Goal: Task Accomplishment & Management: Manage account settings

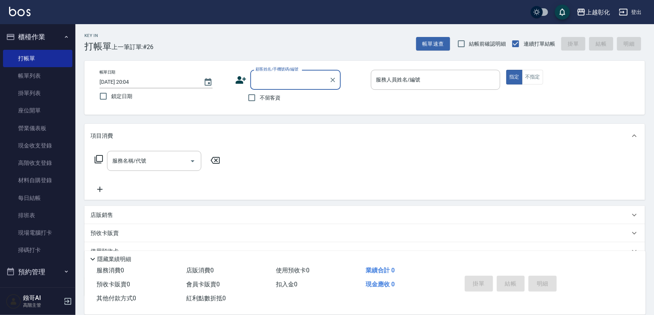
click at [289, 89] on div "顧客姓名/手機號碼/編號" at bounding box center [295, 80] width 90 height 20
type input "0934462"
click at [316, 25] on div "Key In 打帳單 上一筆訂單:#26 帳單速查 結帳前確認明細 連續打單結帳 掛單 結帳 明細" at bounding box center [359, 38] width 569 height 28
click at [287, 83] on div "顧客姓名/手機號碼/編號 顧客姓名/手機號碼/編號" at bounding box center [295, 80] width 90 height 20
click at [253, 99] on li "蔡伯岳/0934462831/null" at bounding box center [306, 99] width 113 height 12
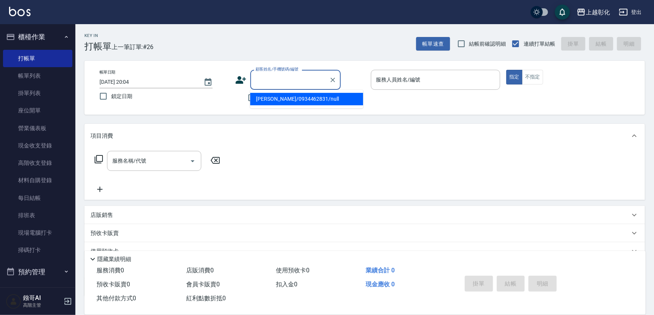
type input "[PERSON_NAME]/0934462831/null"
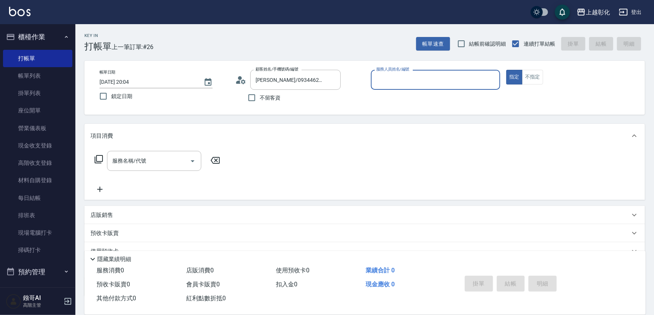
click at [253, 99] on input "不留客資" at bounding box center [252, 98] width 16 height 16
checkbox input "true"
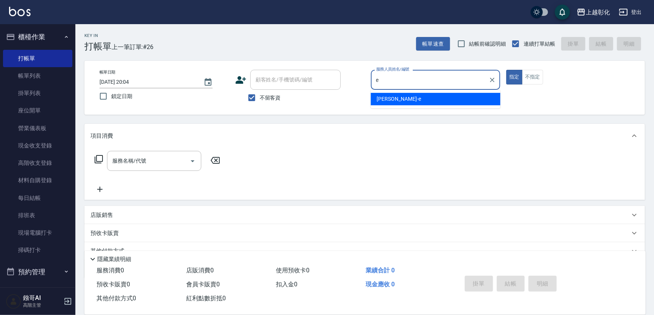
type input "[PERSON_NAME]-e"
type button "true"
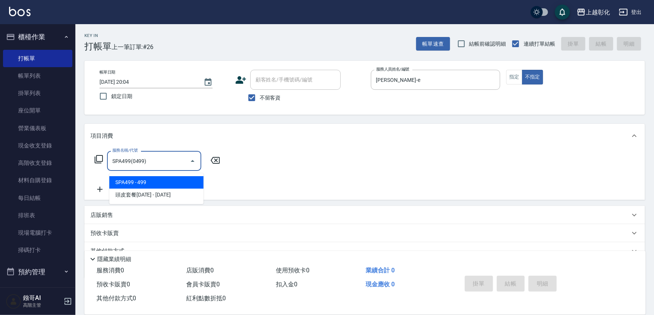
type input "SPA499(0499)"
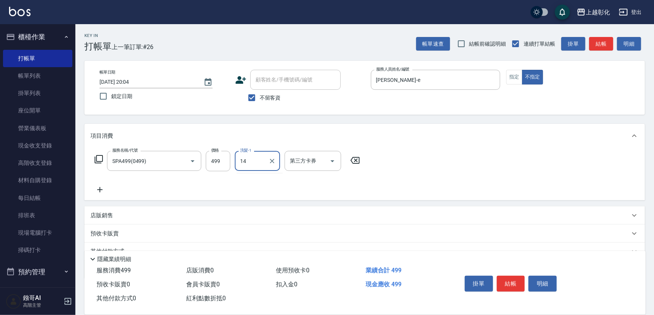
type input "1"
type input "林梓希-24"
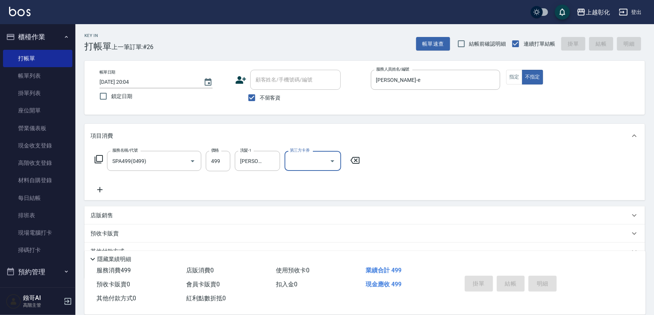
type input "2025/08/18 20:48"
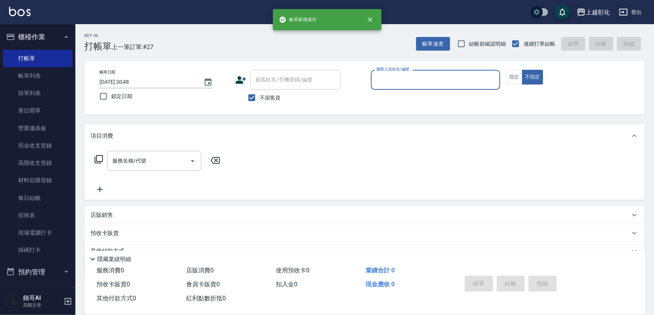
click at [253, 99] on input "不留客資" at bounding box center [252, 98] width 16 height 16
checkbox input "false"
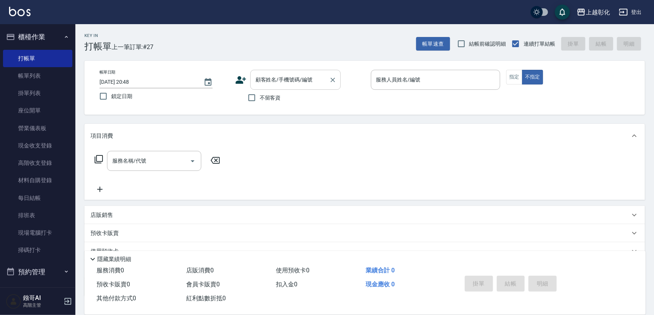
click at [270, 80] on div "顧客姓名/手機號碼/編號 顧客姓名/手機號碼/編號" at bounding box center [295, 80] width 90 height 20
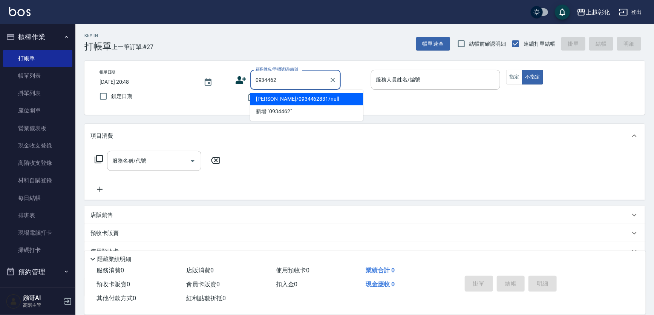
type input "[PERSON_NAME]/0934462831/null"
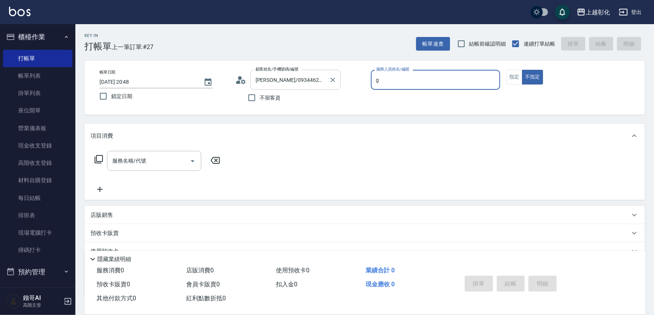
type input "[PERSON_NAME]"
type button "false"
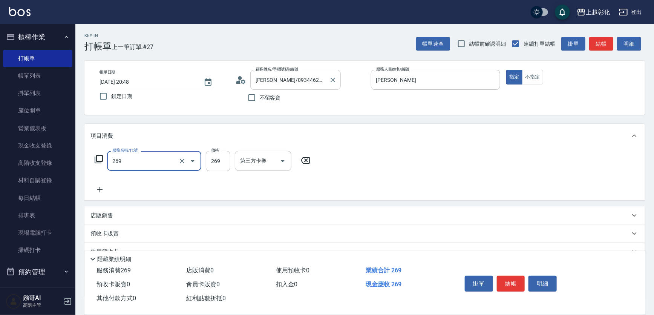
type input "269"
type input "3"
type input "一般洗剪(269)"
type input "300"
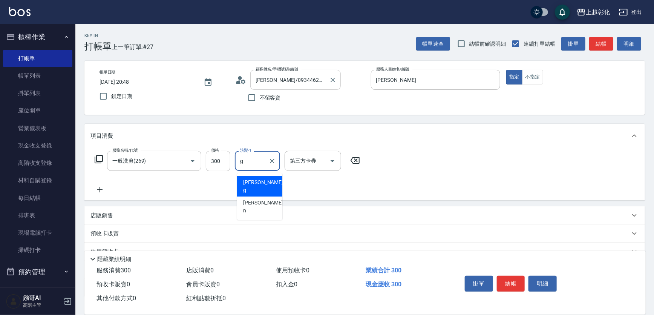
type input "Gary-g"
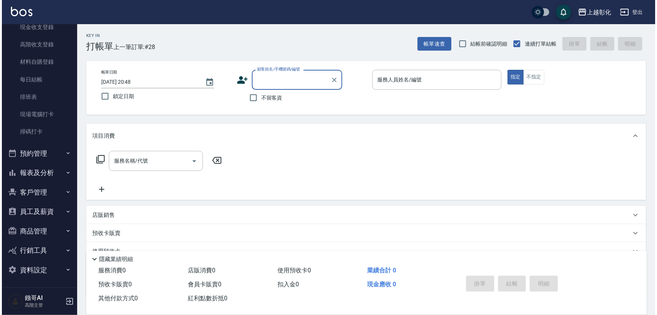
scroll to position [119, 0]
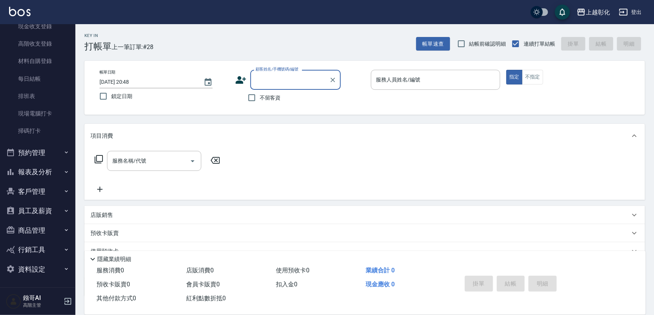
click at [39, 192] on button "客戶管理" at bounding box center [37, 192] width 69 height 20
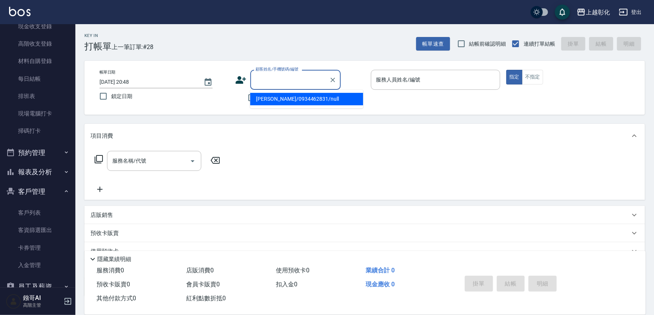
click at [282, 76] on input "顧客姓名/手機號碼/編號" at bounding box center [290, 79] width 72 height 13
type input "ㄇ"
click at [191, 30] on div "Key In 打帳單 上一筆訂單:#28 帳單速查 結帳前確認明細 連續打單結帳 掛單 結帳 明細" at bounding box center [359, 38] width 569 height 28
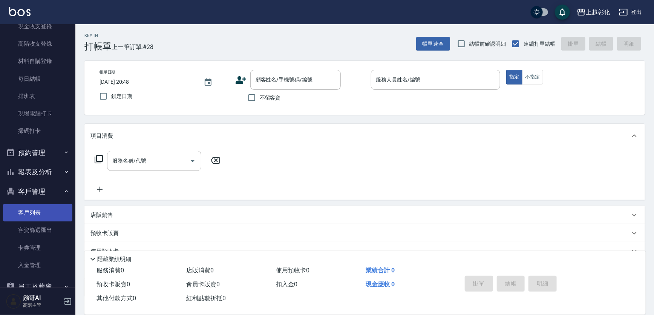
click at [20, 215] on link "客戶列表" at bounding box center [37, 212] width 69 height 17
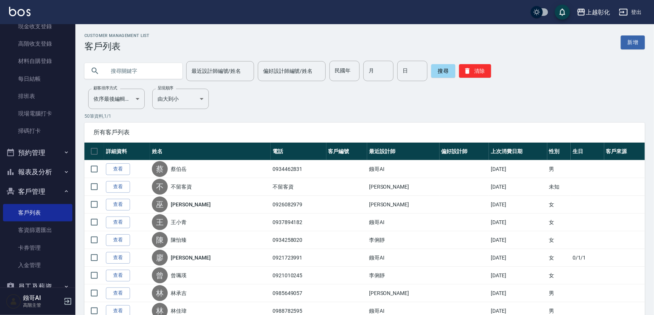
click at [154, 72] on input "text" at bounding box center [140, 71] width 71 height 20
type input "ㄒ"
type input "沈妙玲"
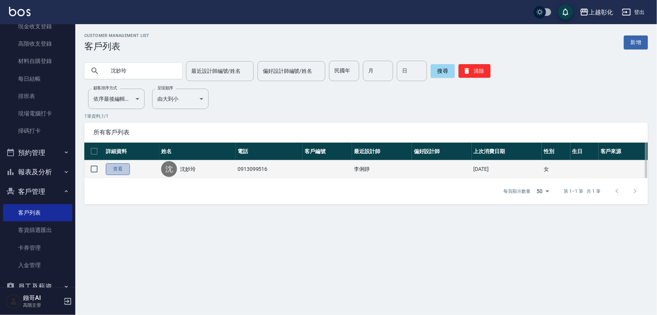
click at [118, 172] on link "查看" at bounding box center [118, 169] width 24 height 12
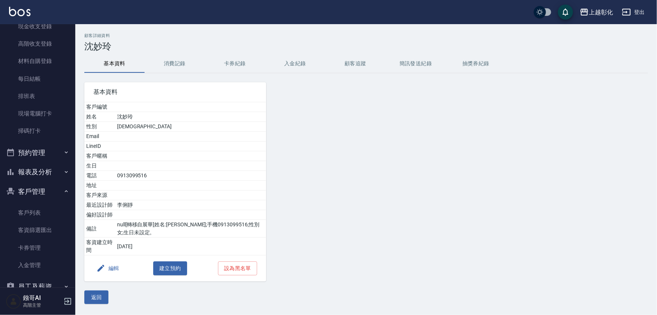
click at [291, 62] on button "入金紀錄" at bounding box center [295, 64] width 60 height 18
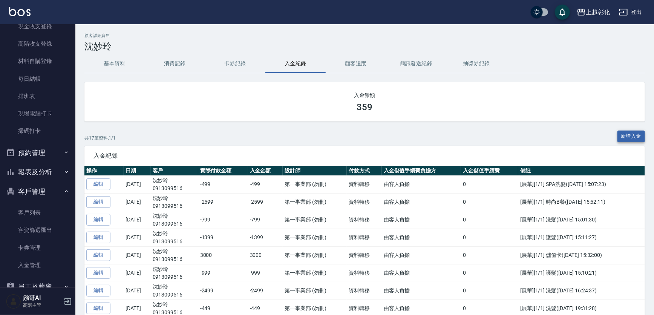
click at [618, 134] on button "新增入金" at bounding box center [631, 136] width 28 height 12
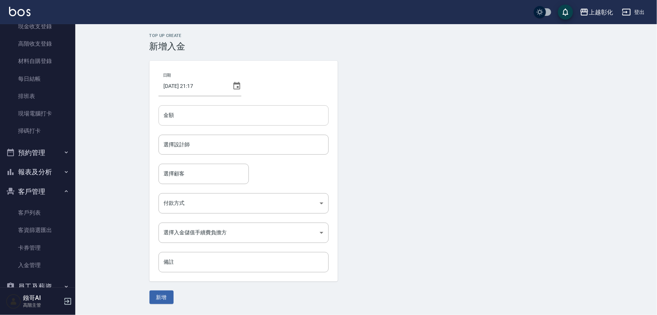
click at [191, 111] on input "金額" at bounding box center [244, 115] width 170 height 20
type input "2020"
click at [202, 143] on input "選擇設計師" at bounding box center [243, 144] width 163 height 13
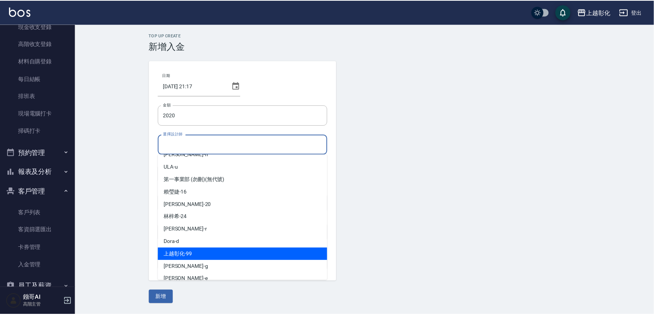
scroll to position [54, 0]
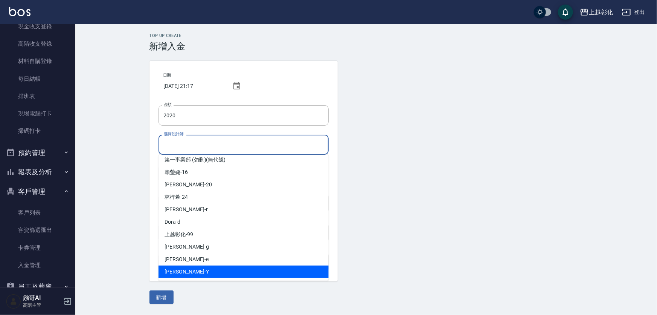
click at [178, 270] on span "YURI -Y" at bounding box center [187, 271] width 44 height 8
type input "YURI-Y"
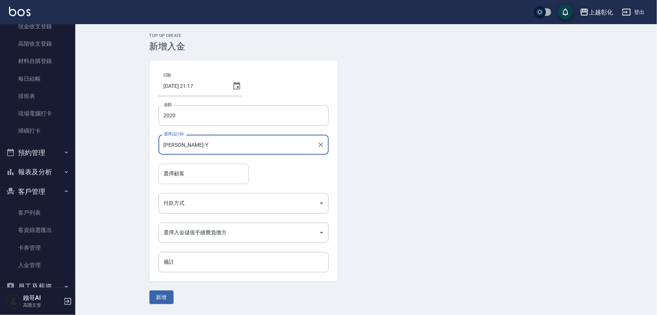
click at [189, 178] on input "選擇顧客" at bounding box center [204, 173] width 84 height 13
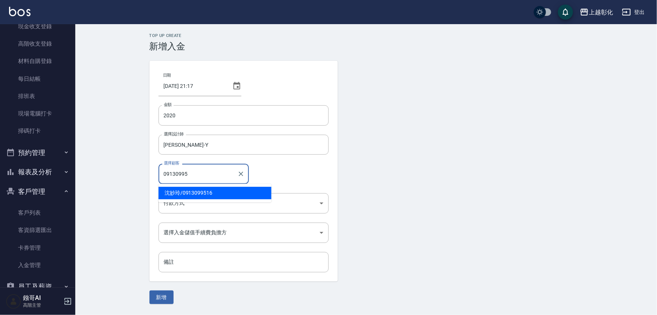
click at [203, 194] on span "沈妙玲 / 0913099516" at bounding box center [215, 192] width 113 height 12
type input "沈妙玲/0913099516"
click at [202, 201] on body "上越彰化 登出 櫃檯作業 打帳單 帳單列表 掛單列表 座位開單 營業儀表板 現金收支登錄 高階收支登錄 材料自購登錄 每日結帳 排班表 現場電腦打卡 掃碼打卡…" at bounding box center [328, 157] width 657 height 315
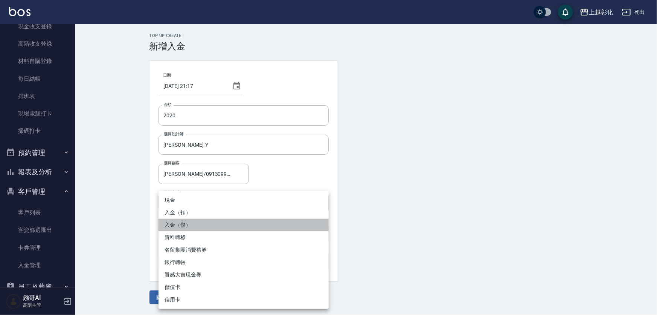
click at [191, 226] on li "入金（儲）" at bounding box center [244, 224] width 170 height 12
type input "入金（儲）"
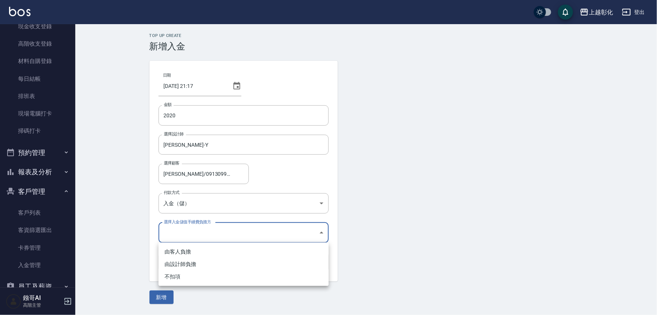
click at [198, 233] on body "上越彰化 登出 櫃檯作業 打帳單 帳單列表 掛單列表 座位開單 營業儀表板 現金收支登錄 高階收支登錄 材料自購登錄 每日結帳 排班表 現場電腦打卡 掃碼打卡…" at bounding box center [328, 157] width 657 height 315
click at [174, 275] on li "不扣項" at bounding box center [244, 276] width 170 height 12
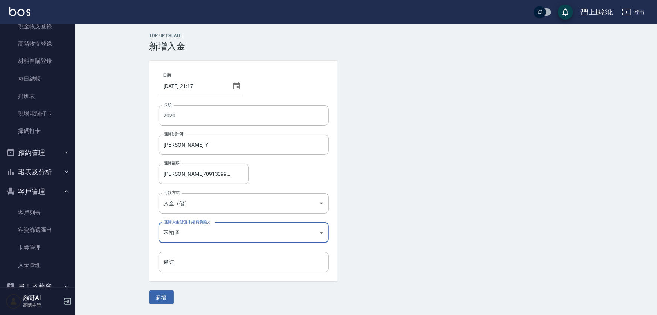
type input "WITHOUTHANDLINGFEE"
click at [187, 263] on input "備註" at bounding box center [244, 262] width 170 height 20
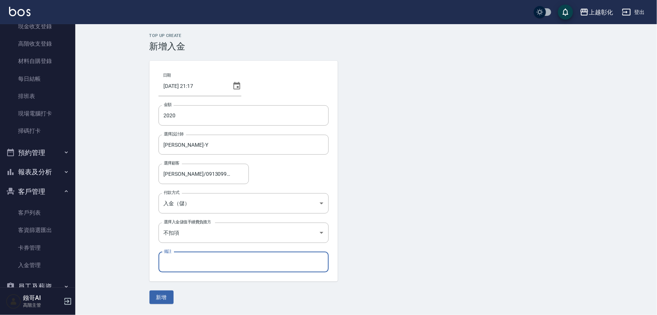
type input "情人活動"
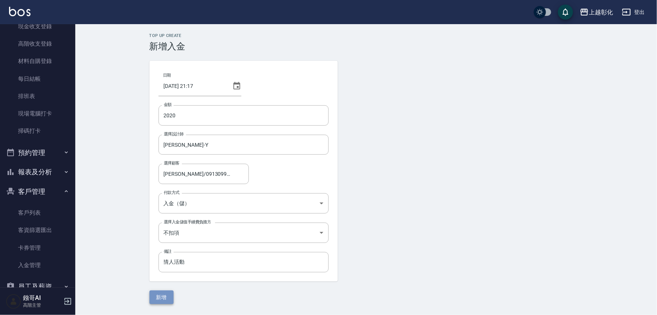
click at [161, 293] on button "新增" at bounding box center [162, 297] width 24 height 14
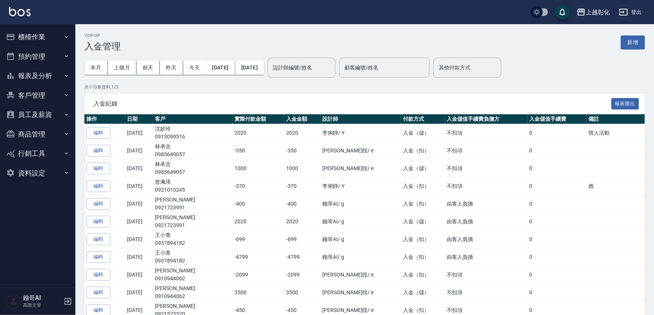
click at [28, 92] on button "客戶管理" at bounding box center [37, 96] width 69 height 20
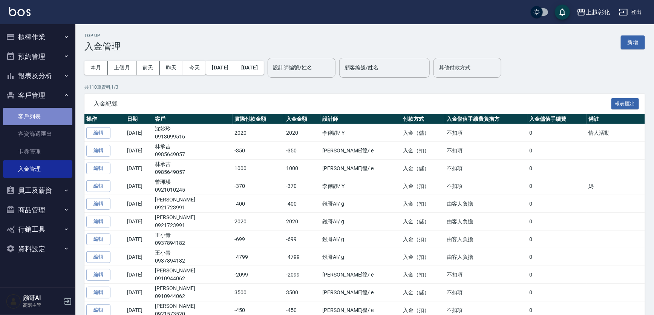
click at [30, 116] on link "客戶列表" at bounding box center [37, 116] width 69 height 17
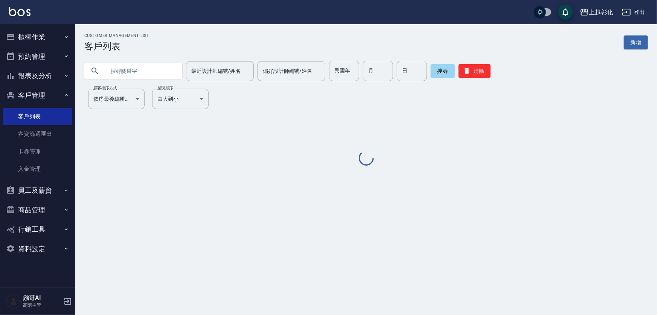
click at [113, 74] on input "text" at bounding box center [140, 71] width 71 height 20
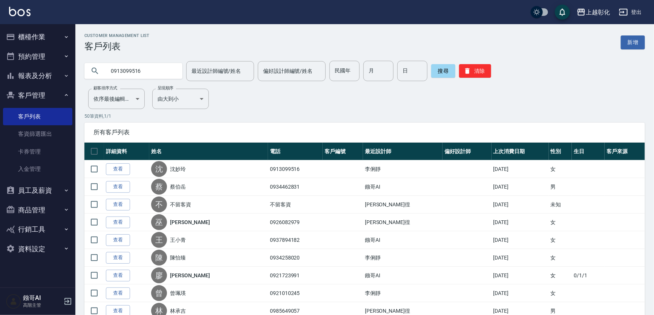
type input "0913099516"
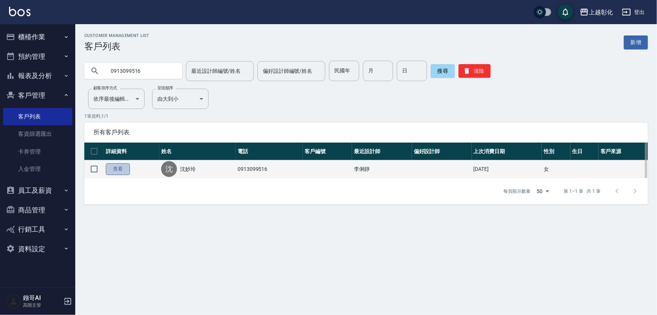
click at [121, 173] on link "查看" at bounding box center [118, 169] width 24 height 12
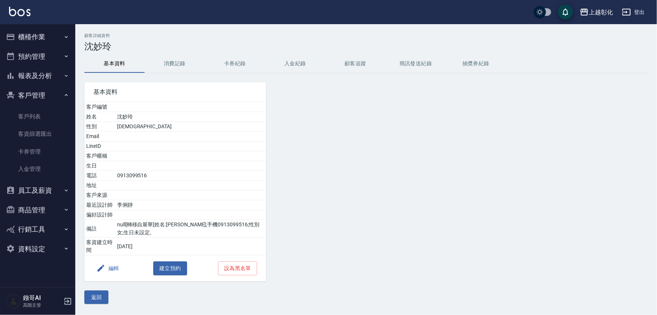
click at [300, 64] on button "入金紀錄" at bounding box center [295, 64] width 60 height 18
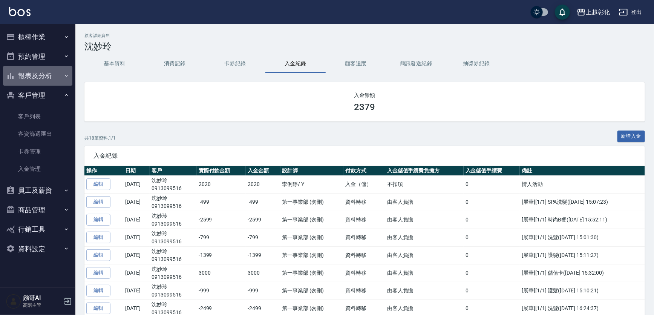
click at [35, 78] on button "報表及分析" at bounding box center [37, 76] width 69 height 20
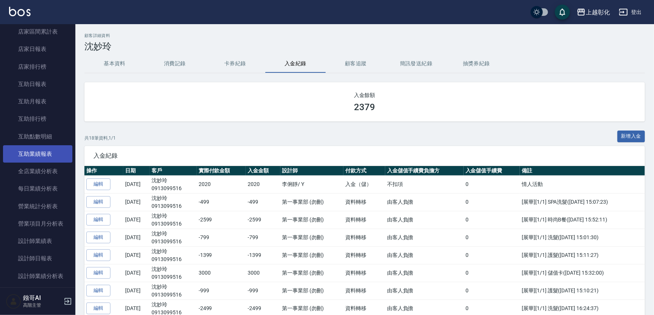
scroll to position [102, 0]
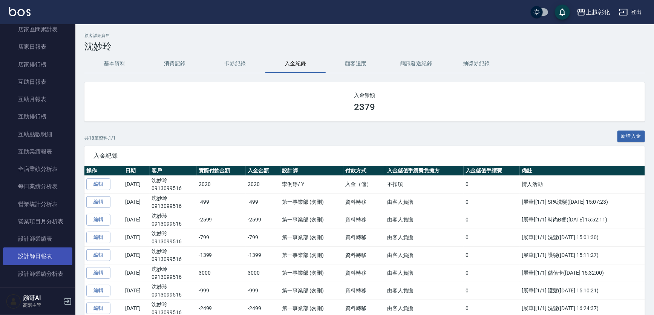
click at [34, 255] on link "設計師日報表" at bounding box center [37, 255] width 69 height 17
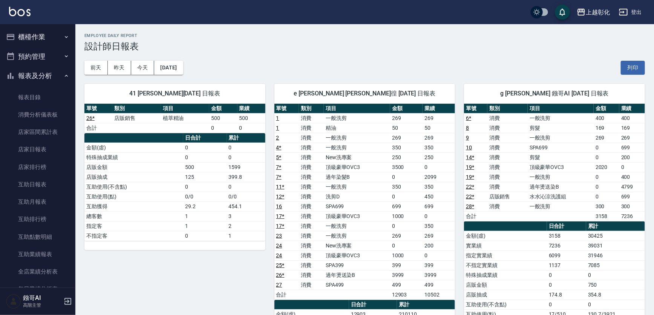
click at [38, 31] on button "櫃檯作業" at bounding box center [37, 37] width 69 height 20
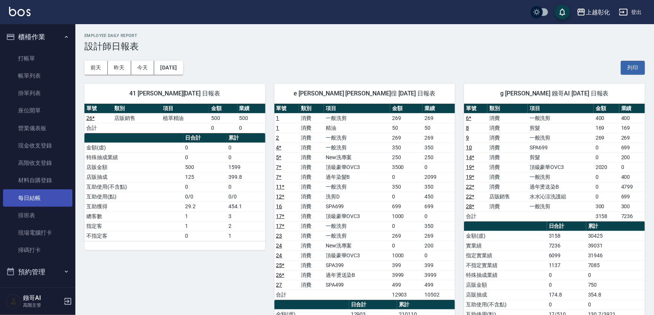
click at [32, 197] on link "每日結帳" at bounding box center [37, 197] width 69 height 17
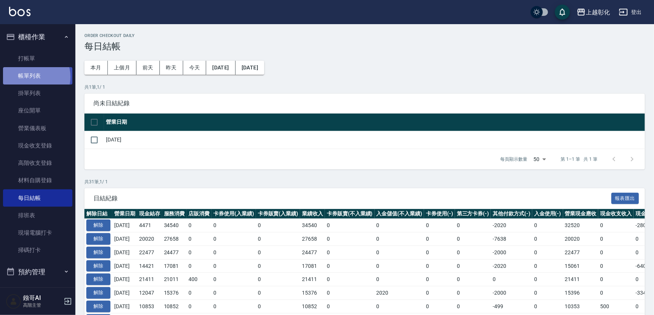
click at [32, 77] on link "帳單列表" at bounding box center [37, 75] width 69 height 17
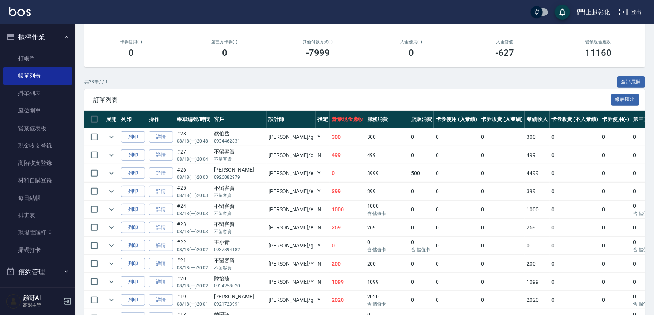
scroll to position [102, 0]
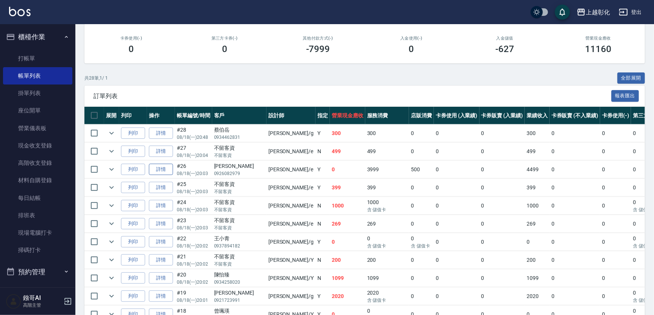
click at [165, 175] on link "詳情" at bounding box center [161, 169] width 24 height 12
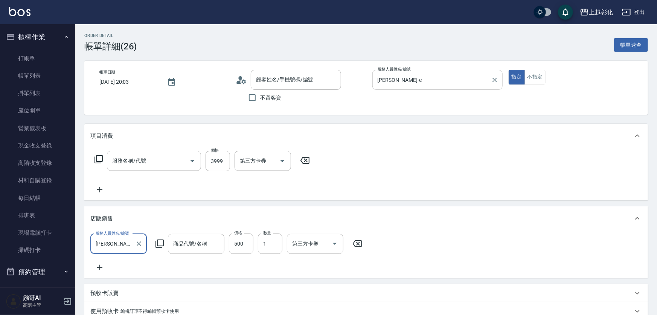
type input "2025/08/18 20:03"
type input "allen-e"
type input "過年燙送染B(812)"
type input "植萃精油"
click at [425, 81] on input "allen-e" at bounding box center [430, 79] width 112 height 13
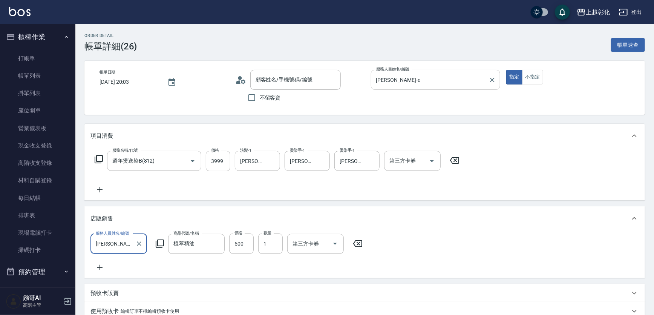
type input "巫恩/0926082979/null"
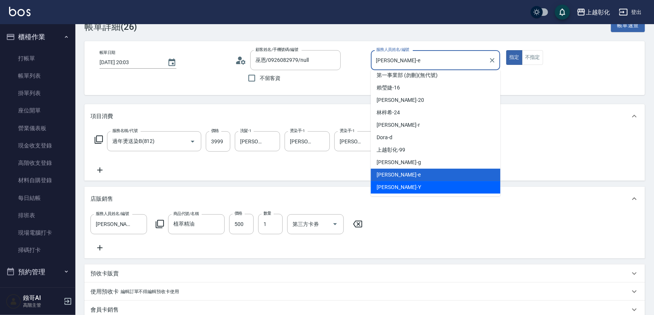
scroll to position [68, 0]
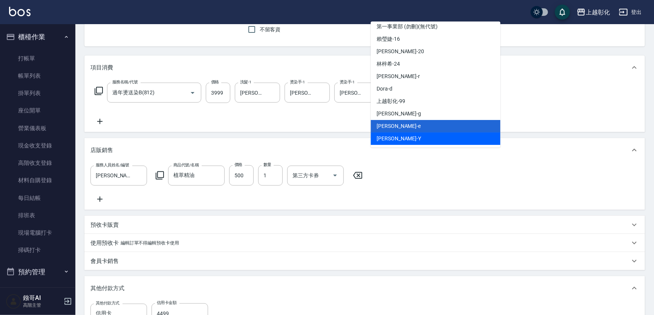
click at [400, 139] on div "YURI -Y" at bounding box center [436, 138] width 130 height 12
type input "YURI-Y"
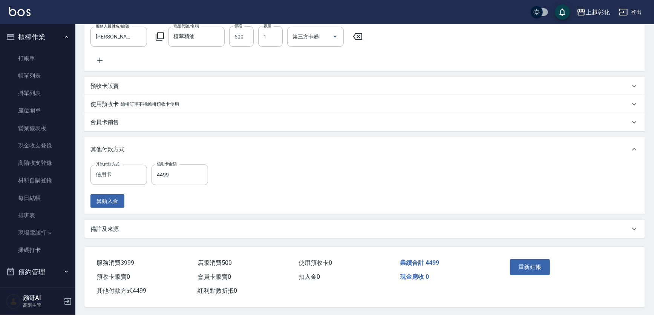
scroll to position [229, 0]
click at [524, 260] on button "重新結帳" at bounding box center [530, 266] width 40 height 16
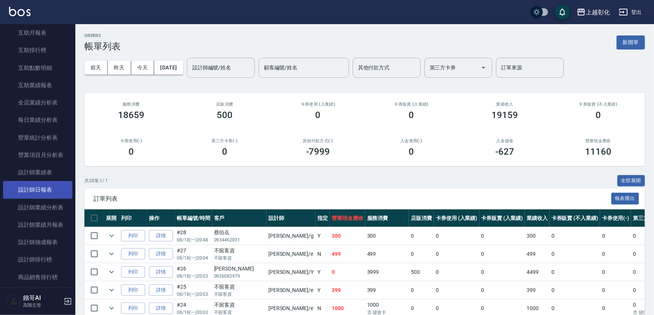
scroll to position [411, 0]
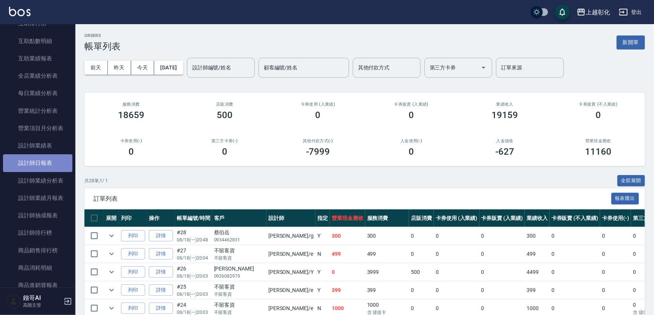
click at [41, 162] on link "設計師日報表" at bounding box center [37, 162] width 69 height 17
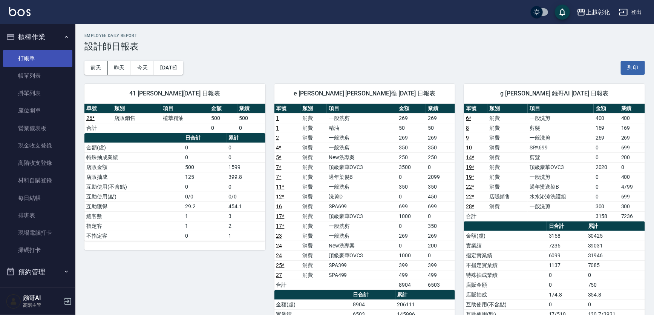
click at [44, 59] on link "打帳單" at bounding box center [37, 58] width 69 height 17
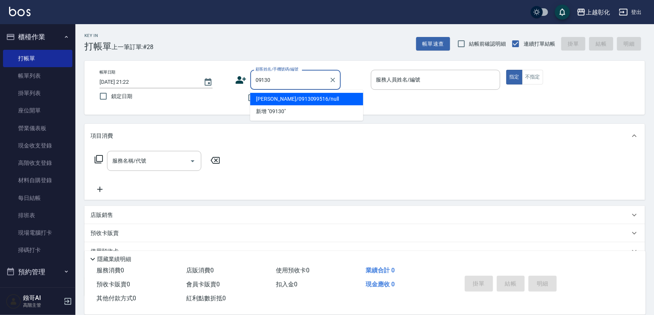
type input "[PERSON_NAME]/0913099516/null"
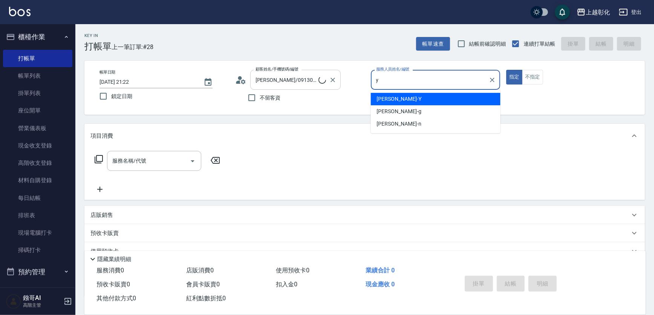
type input "YURI-Y"
type button "true"
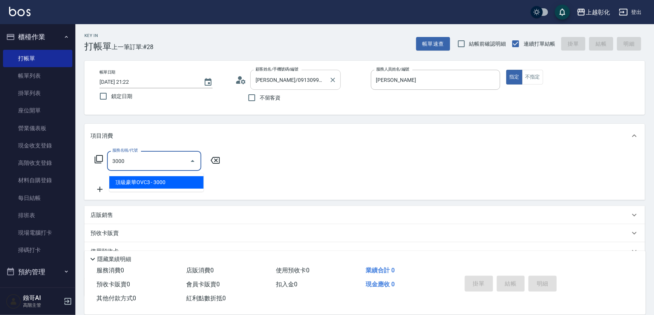
type input "頂級豪華OVC3(3000)"
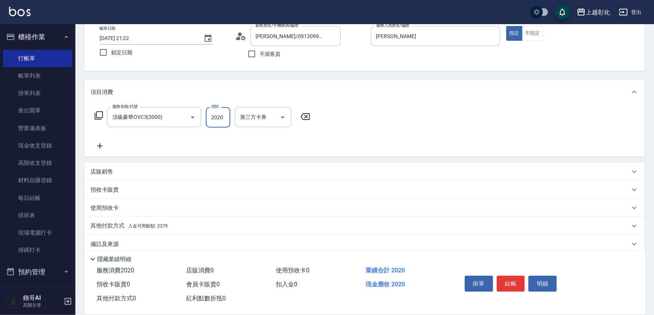
scroll to position [66, 0]
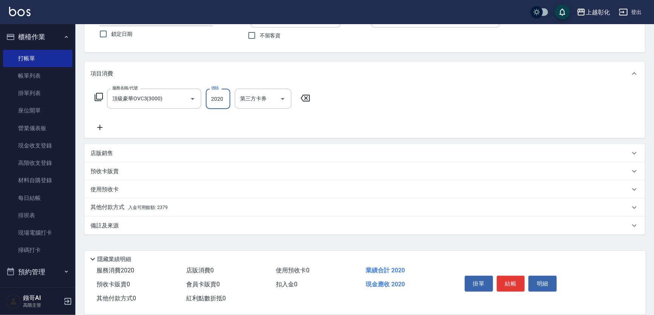
type input "2020"
click at [149, 205] on span "入金可用餘額: 2379" at bounding box center [148, 207] width 40 height 5
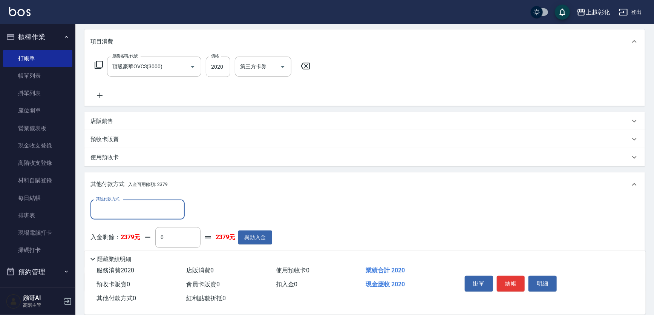
scroll to position [0, 0]
click at [146, 208] on input "其他付款方式" at bounding box center [137, 209] width 87 height 13
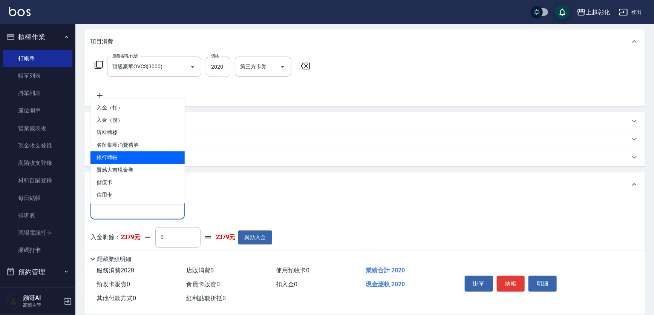
click at [120, 160] on span "銀行轉帳" at bounding box center [137, 157] width 94 height 12
type input "銀行轉帳"
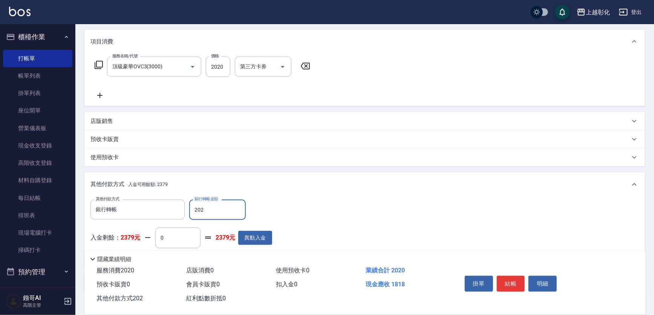
type input "2020"
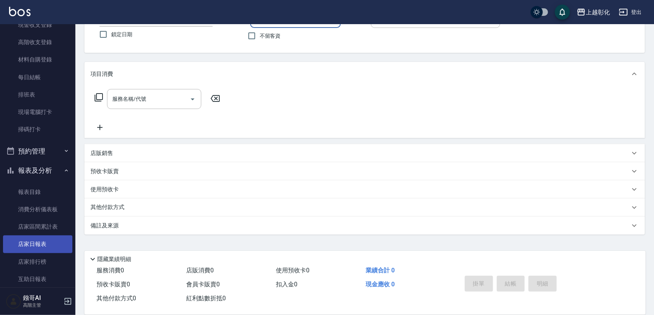
scroll to position [171, 0]
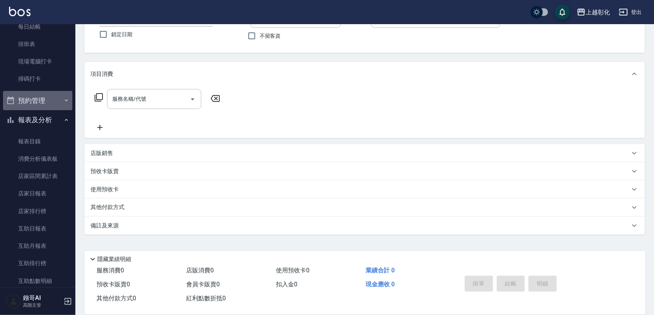
click at [46, 99] on button "預約管理" at bounding box center [37, 101] width 69 height 20
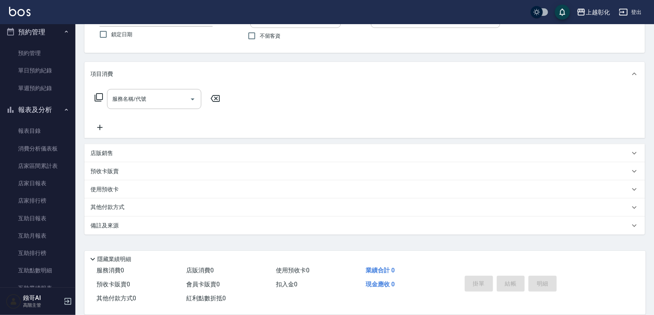
click at [52, 109] on button "報表及分析" at bounding box center [37, 110] width 69 height 20
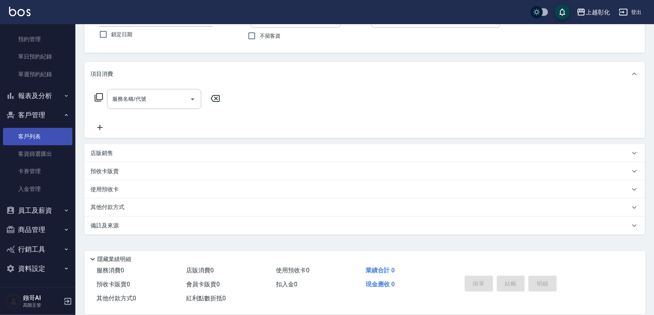
scroll to position [253, 0]
click at [39, 132] on link "客戶列表" at bounding box center [37, 136] width 69 height 17
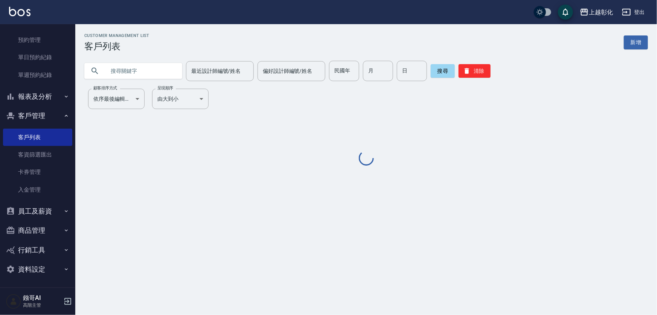
click at [121, 70] on input "text" at bounding box center [140, 71] width 71 height 20
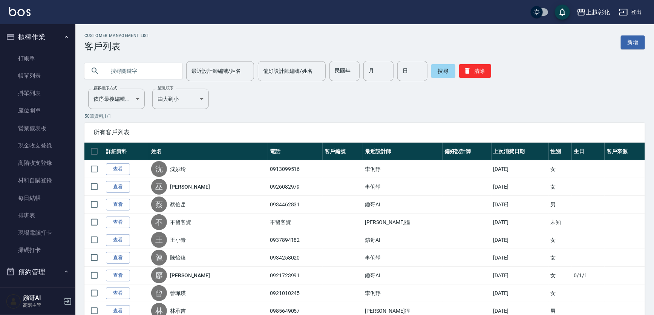
click at [136, 70] on input "text" at bounding box center [140, 71] width 71 height 20
type input "0918018350"
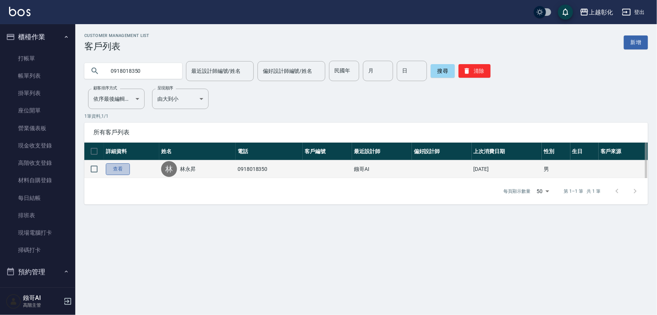
click at [125, 173] on link "查看" at bounding box center [118, 169] width 24 height 12
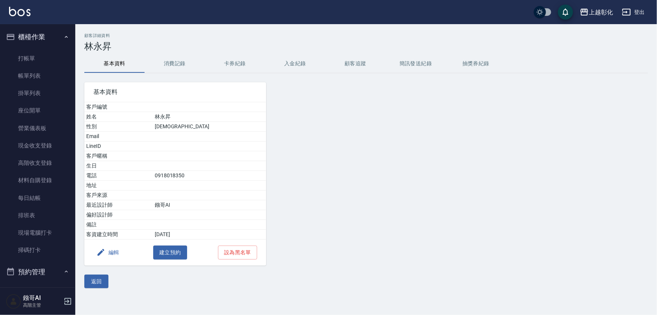
click at [289, 64] on button "入金紀錄" at bounding box center [295, 64] width 60 height 18
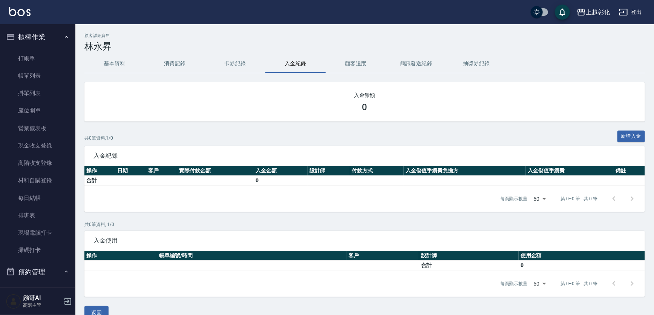
click at [491, 105] on div "0" at bounding box center [364, 107] width 542 height 11
click at [217, 61] on button "卡券紀錄" at bounding box center [235, 64] width 60 height 18
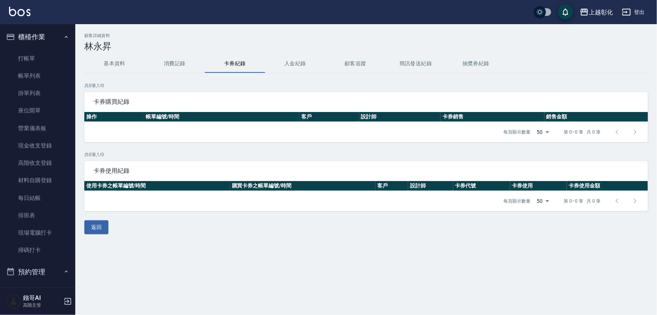
click at [296, 66] on button "入金紀錄" at bounding box center [295, 64] width 60 height 18
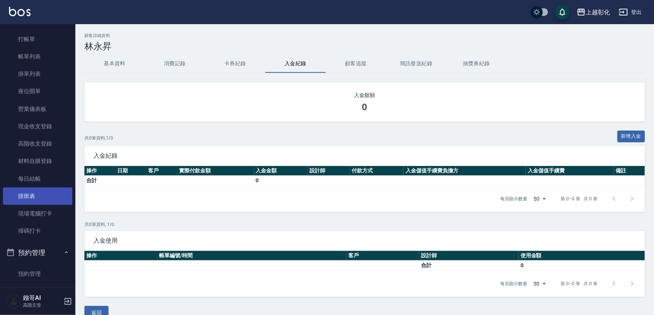
scroll to position [137, 0]
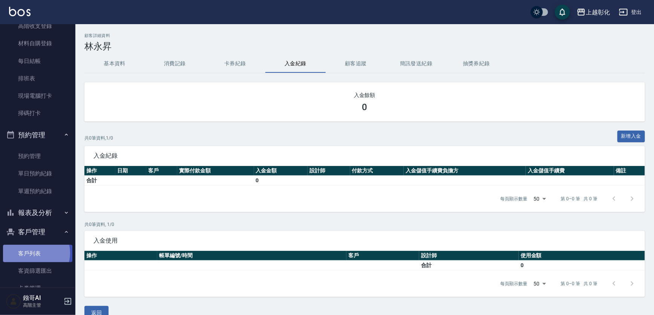
click at [34, 252] on link "客戶列表" at bounding box center [37, 252] width 69 height 17
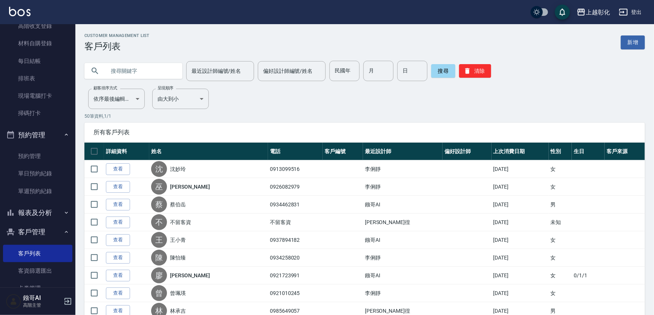
click at [112, 76] on input "text" at bounding box center [140, 71] width 71 height 20
type input "0978379669"
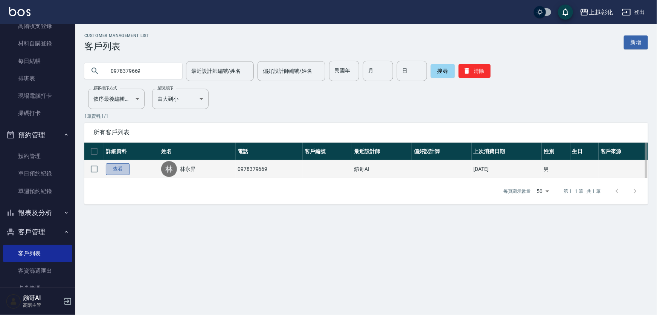
click at [125, 171] on link "查看" at bounding box center [118, 169] width 24 height 12
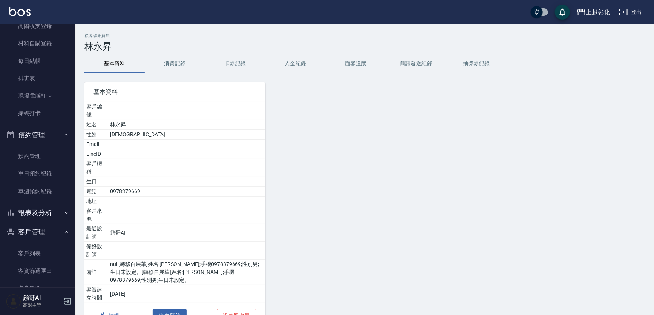
click at [301, 63] on button "入金紀錄" at bounding box center [295, 64] width 60 height 18
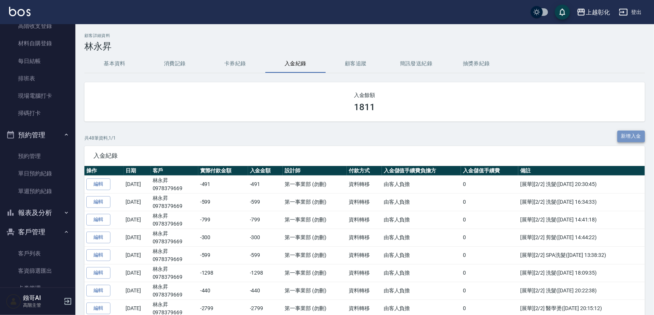
click at [626, 137] on button "新增入金" at bounding box center [631, 136] width 28 height 12
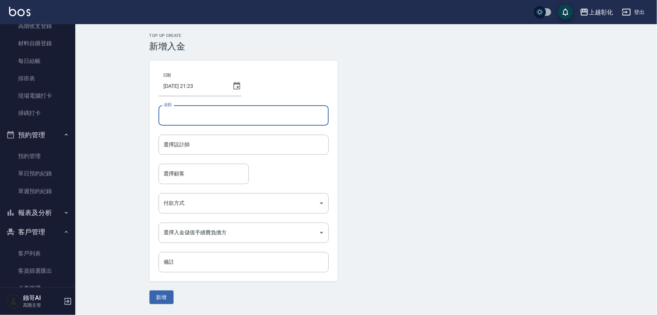
click at [174, 119] on input "金額" at bounding box center [244, 115] width 170 height 20
type input "-1098"
click at [184, 143] on input "選擇設計師" at bounding box center [243, 144] width 163 height 13
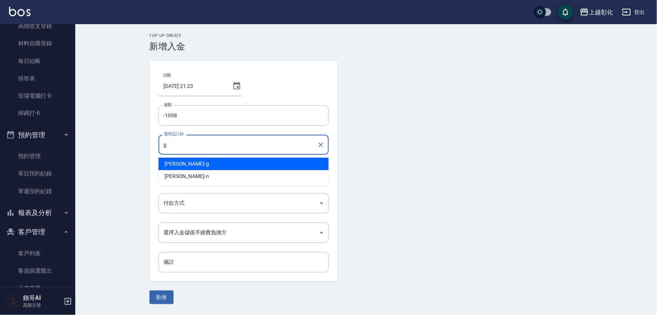
click at [163, 163] on div "Gary -g" at bounding box center [244, 163] width 170 height 12
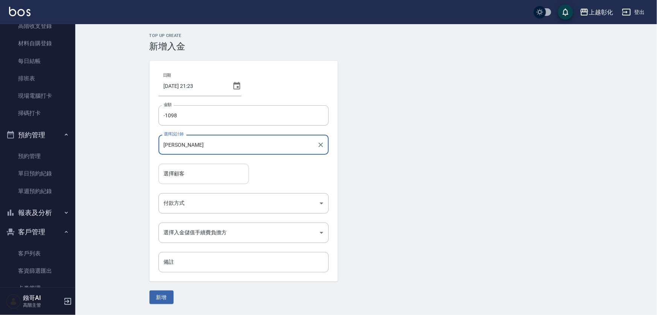
type input "Gary-g"
click at [170, 173] on div "選擇顧客 選擇顧客" at bounding box center [204, 173] width 90 height 20
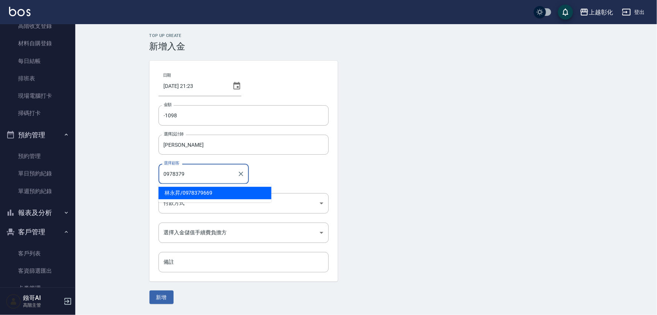
click at [189, 196] on span "林永昇 / 0978379669" at bounding box center [215, 192] width 113 height 12
type input "林永昇/0978379669"
click at [187, 203] on body "上越彰化 登出 櫃檯作業 打帳單 帳單列表 掛單列表 座位開單 營業儀表板 現金收支登錄 高階收支登錄 材料自購登錄 每日結帳 排班表 現場電腦打卡 掃碼打卡…" at bounding box center [328, 157] width 657 height 315
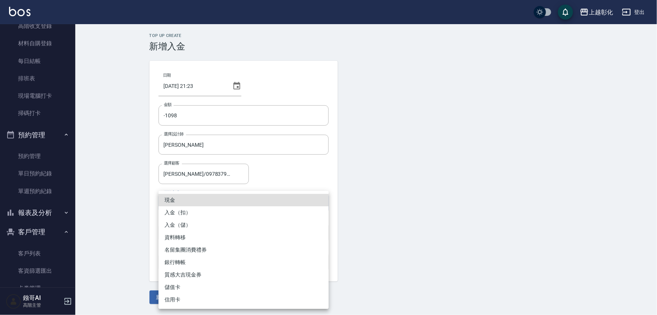
click at [182, 213] on li "入金（扣）" at bounding box center [244, 212] width 170 height 12
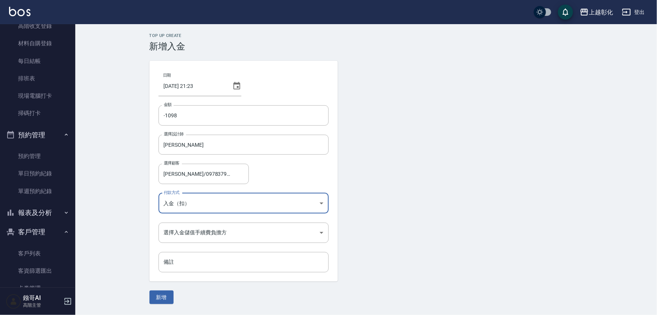
type input "入金（扣）"
click at [162, 294] on button "新增" at bounding box center [162, 297] width 24 height 14
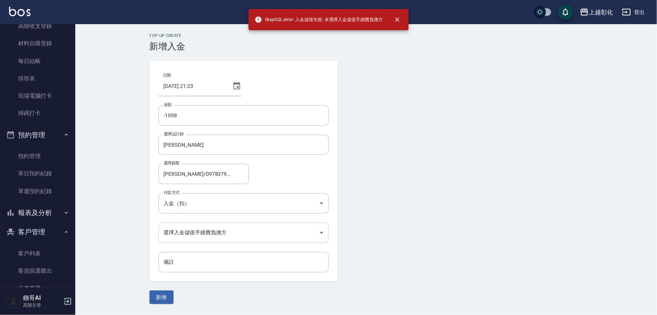
click at [194, 238] on body "GraphQL error: 入金儲值失敗: 未選擇入金儲值手續費負擔方 上越彰化 登出 櫃檯作業 打帳單 帳單列表 掛單列表 座位開單 營業儀表板 現金收支…" at bounding box center [328, 157] width 657 height 315
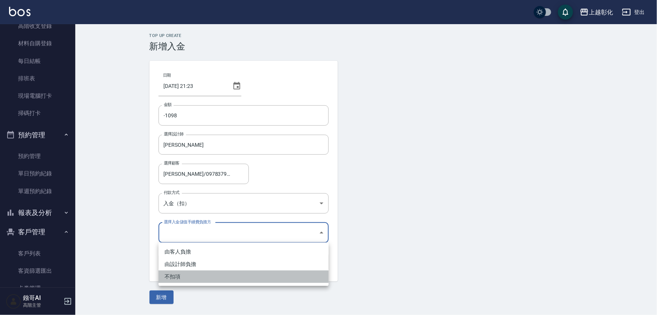
click at [176, 281] on li "不扣項" at bounding box center [244, 276] width 170 height 12
type input "WITHOUTHANDLINGFEE"
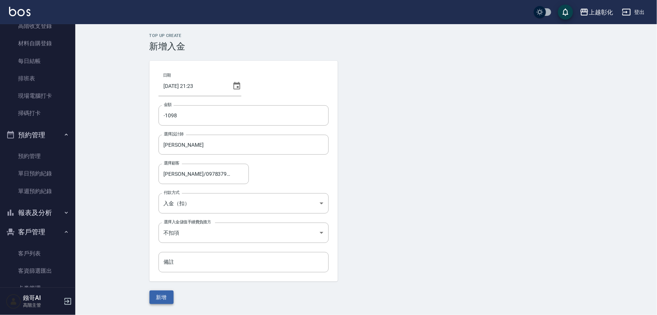
click at [169, 295] on button "新增" at bounding box center [162, 297] width 24 height 14
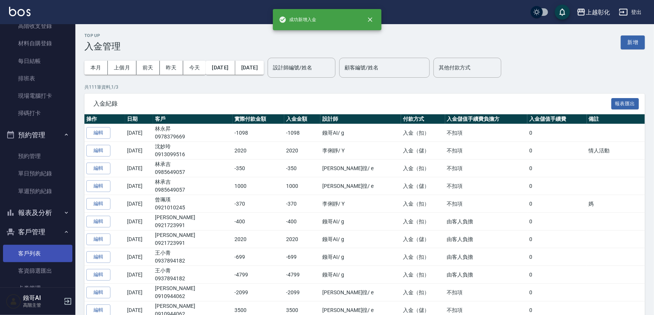
click at [50, 245] on link "客戶列表" at bounding box center [37, 252] width 69 height 17
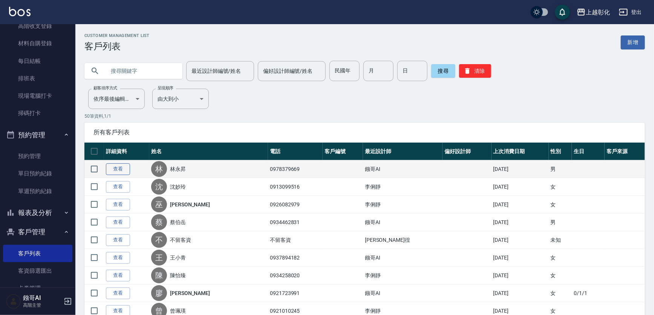
click at [119, 175] on link "查看" at bounding box center [118, 169] width 24 height 12
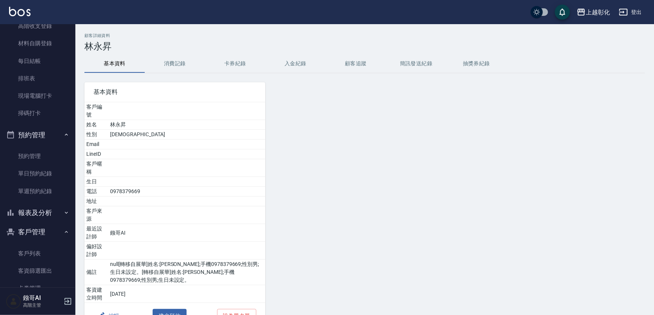
click at [316, 65] on button "入金紀錄" at bounding box center [295, 64] width 60 height 18
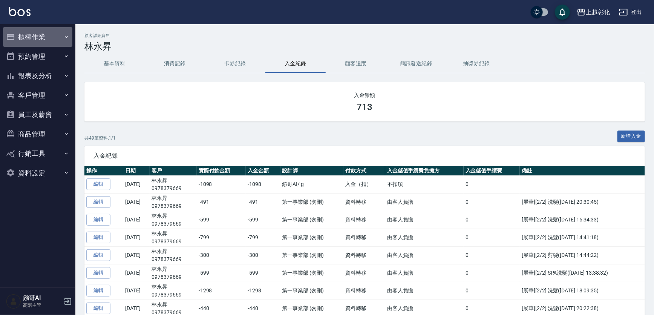
click at [39, 40] on button "櫃檯作業" at bounding box center [37, 37] width 69 height 20
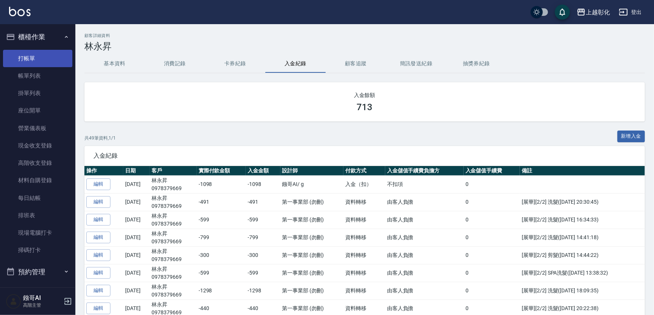
click at [35, 61] on link "打帳單" at bounding box center [37, 58] width 69 height 17
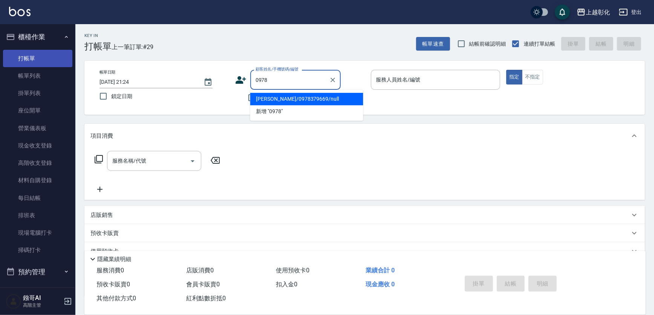
type input "林永昇/0978379669/null"
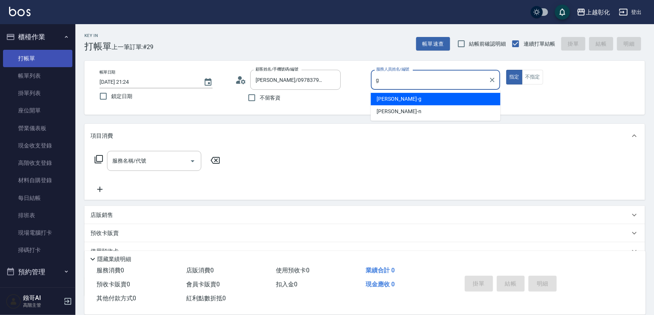
type input "Gary-g"
type button "true"
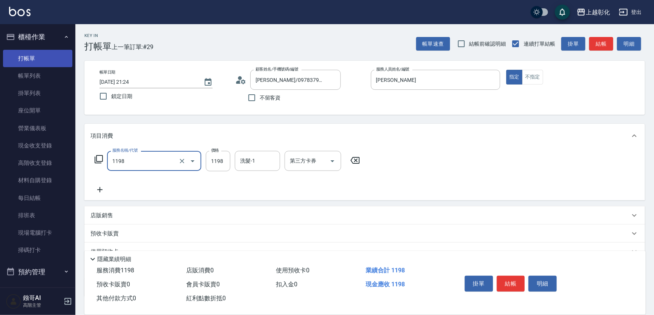
type input "沁涼洗剪套餐(1198)"
type input "1098"
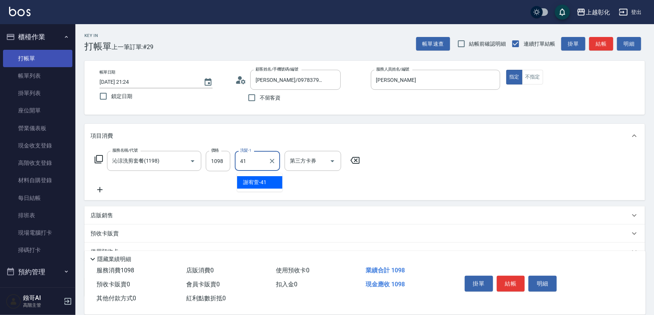
type input "[PERSON_NAME]-41"
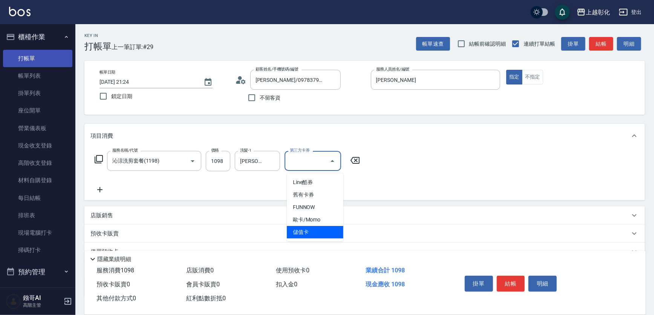
type input "儲值卡"
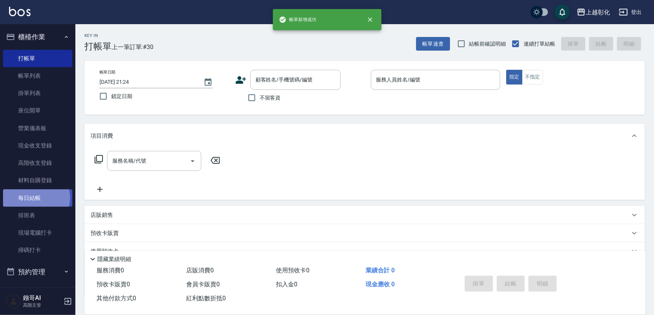
click at [35, 197] on link "每日結帳" at bounding box center [37, 197] width 69 height 17
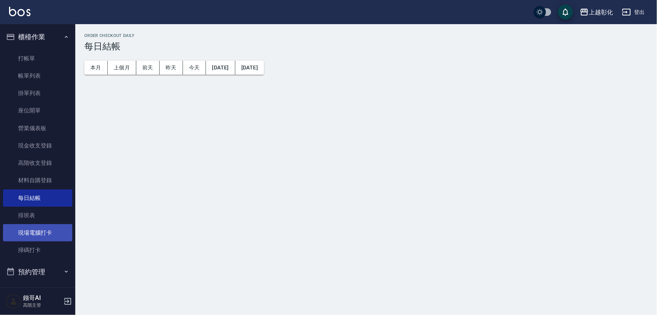
click at [8, 210] on nav "櫃檯作業 打帳單 帳單列表 掛單列表 座位開單 營業儀表板 現金收支登錄 高階收支登錄 材料自購登錄 每日結帳 排班表 現場電腦打卡 掃碼打卡 預約管理 預約…" at bounding box center [37, 155] width 75 height 263
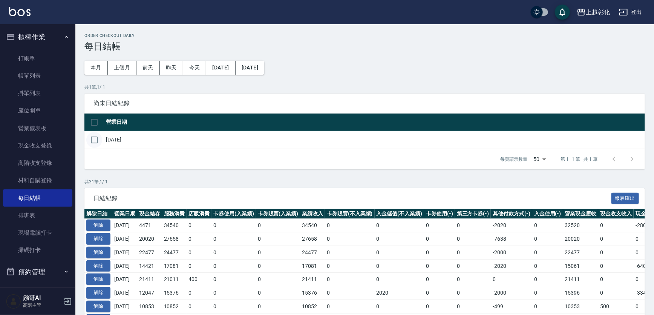
click at [102, 143] on input "checkbox" at bounding box center [94, 140] width 16 height 16
checkbox input "true"
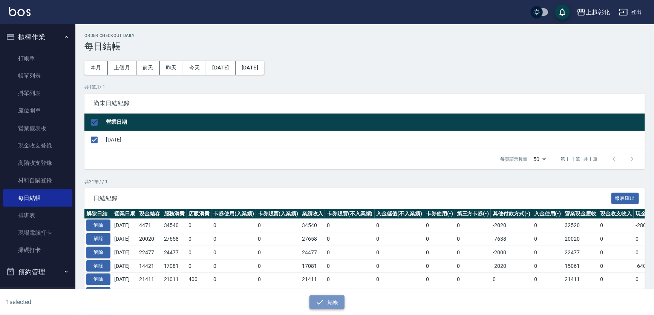
click at [324, 303] on icon "button" at bounding box center [319, 301] width 9 height 9
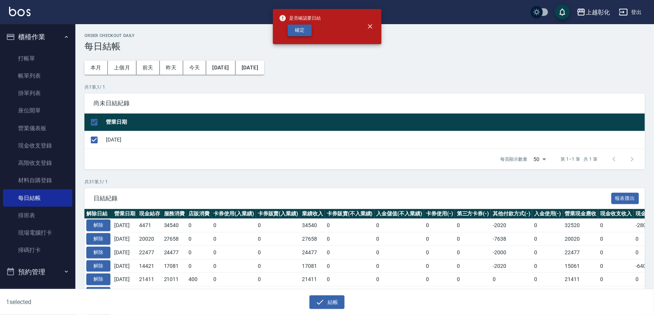
click at [294, 34] on button "確定" at bounding box center [299, 30] width 24 height 12
checkbox input "false"
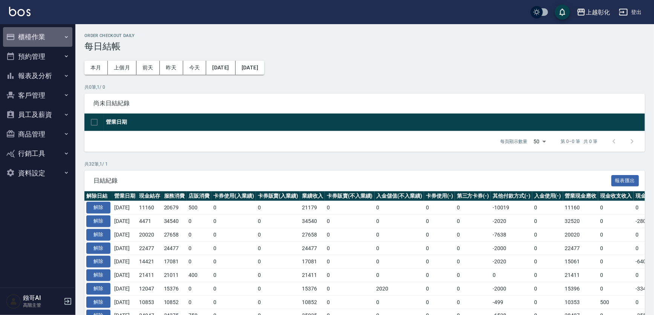
click at [30, 41] on button "櫃檯作業" at bounding box center [37, 37] width 69 height 20
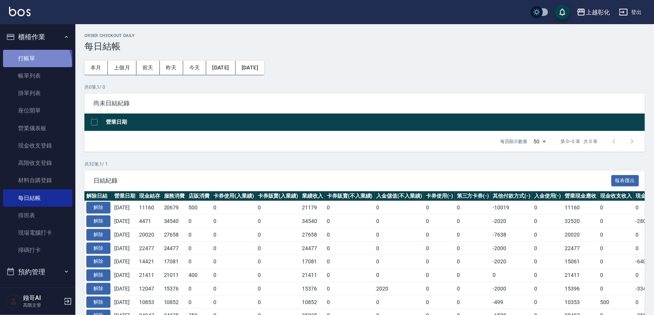
click at [30, 65] on link "打帳單" at bounding box center [37, 58] width 69 height 17
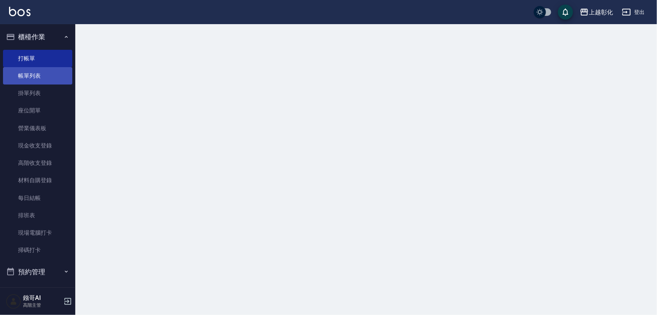
click at [28, 77] on link "帳單列表" at bounding box center [37, 75] width 69 height 17
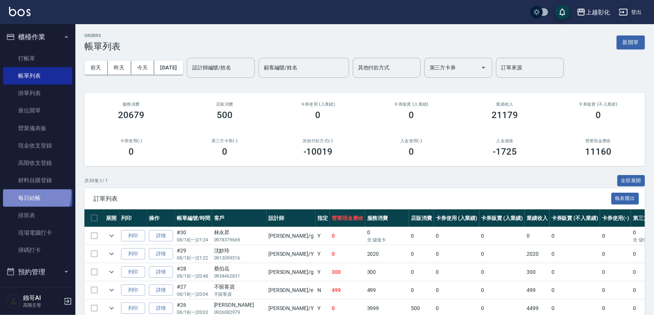
click at [34, 194] on link "每日結帳" at bounding box center [37, 197] width 69 height 17
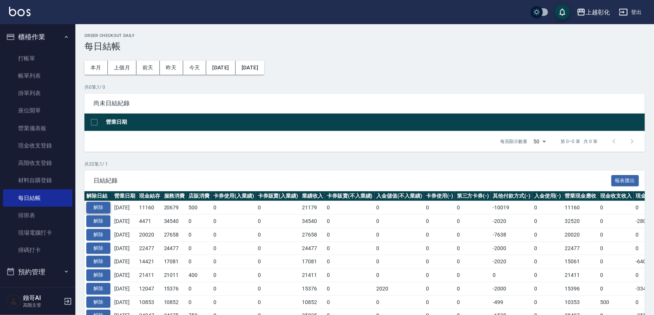
click at [93, 213] on button "解除" at bounding box center [98, 208] width 24 height 12
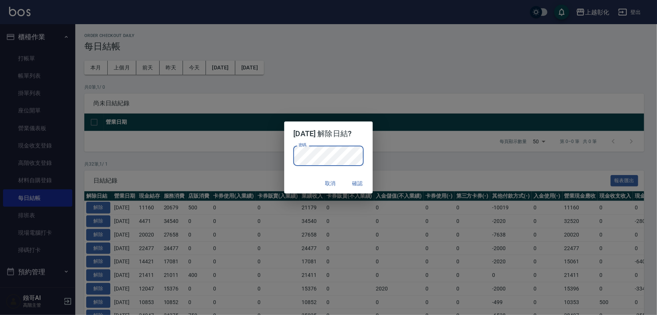
click at [363, 178] on button "確認" at bounding box center [358, 183] width 24 height 14
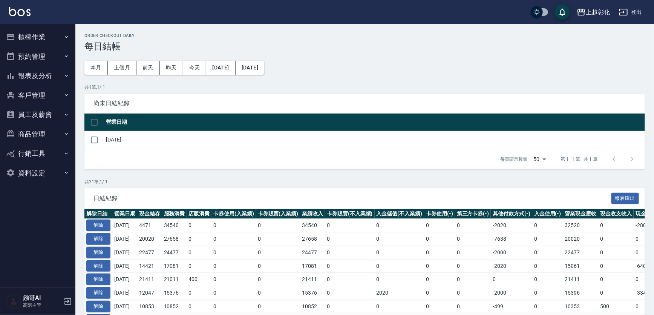
drag, startPoint x: 24, startPoint y: 34, endPoint x: 29, endPoint y: 43, distance: 11.0
click at [25, 34] on button "櫃檯作業" at bounding box center [37, 37] width 69 height 20
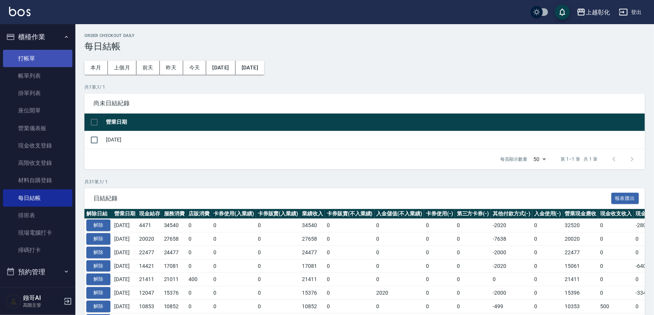
click at [31, 53] on link "打帳單" at bounding box center [37, 58] width 69 height 17
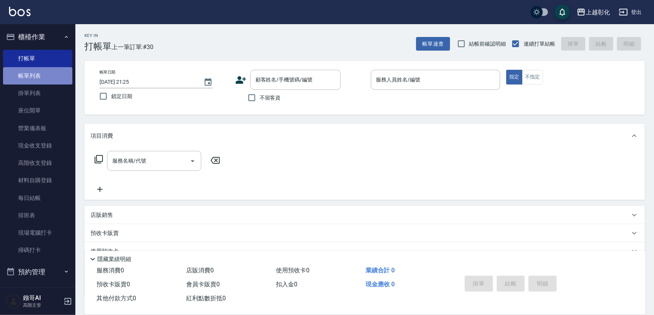
click at [38, 68] on link "帳單列表" at bounding box center [37, 75] width 69 height 17
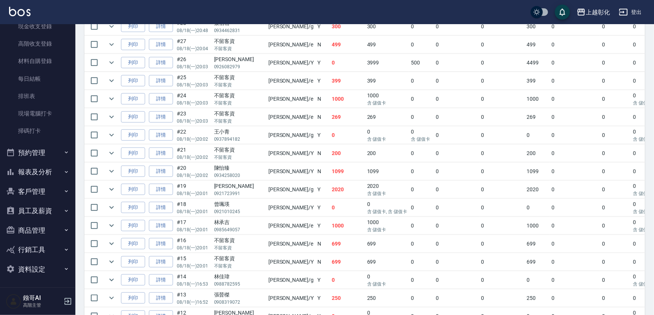
scroll to position [342, 0]
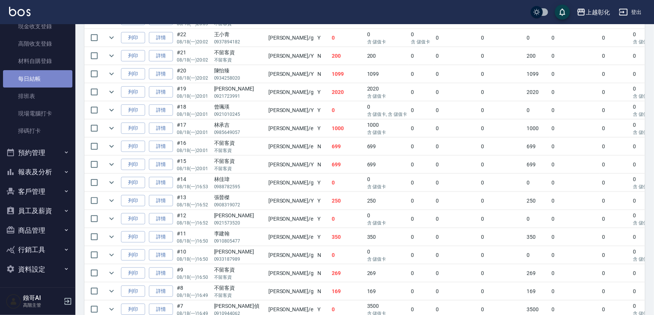
click at [53, 79] on link "每日結帳" at bounding box center [37, 78] width 69 height 17
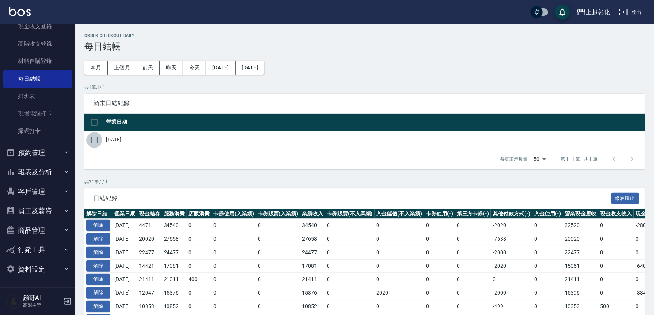
click at [94, 139] on input "checkbox" at bounding box center [94, 140] width 16 height 16
checkbox input "true"
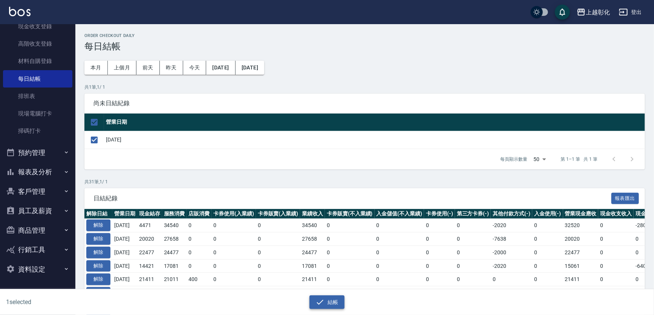
click at [338, 295] on button "結帳" at bounding box center [326, 302] width 35 height 14
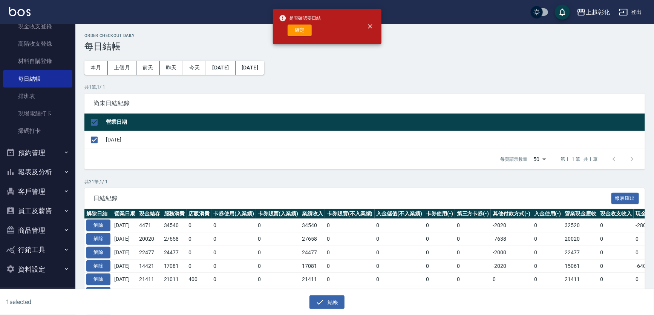
click at [307, 21] on span "是否確認要日結" at bounding box center [300, 18] width 42 height 8
click at [309, 28] on button "確定" at bounding box center [299, 30] width 24 height 12
checkbox input "false"
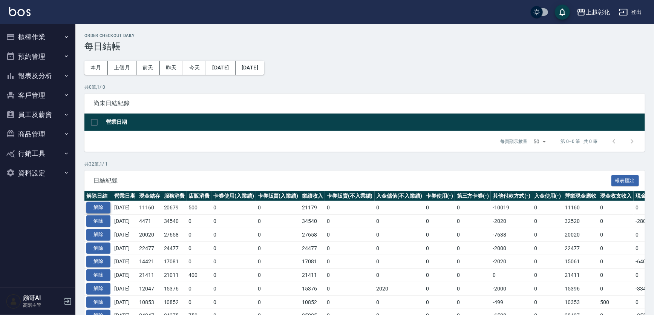
click at [105, 213] on button "解除" at bounding box center [98, 208] width 24 height 12
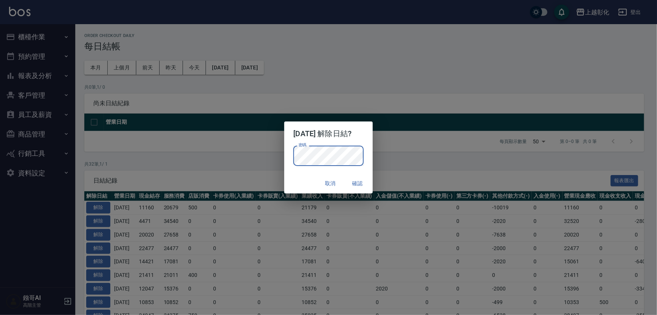
click at [370, 184] on button "確認" at bounding box center [358, 183] width 24 height 14
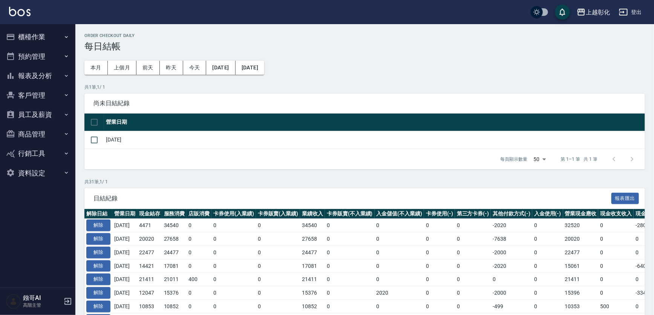
click at [18, 33] on button "櫃檯作業" at bounding box center [37, 37] width 69 height 20
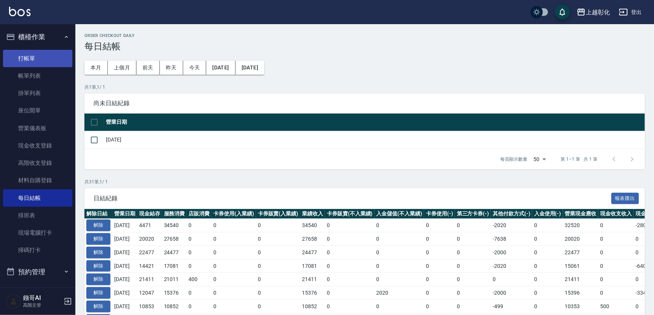
click at [34, 58] on link "打帳單" at bounding box center [37, 58] width 69 height 17
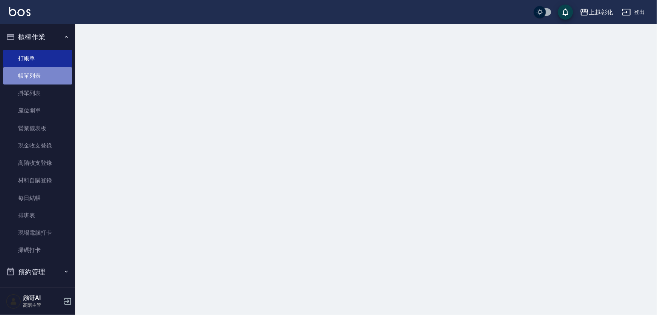
click at [44, 70] on link "帳單列表" at bounding box center [37, 75] width 69 height 17
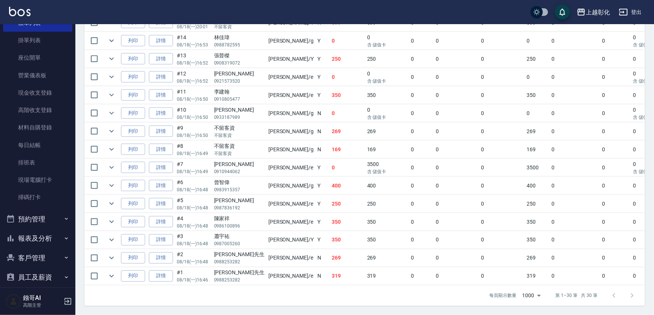
scroll to position [119, 0]
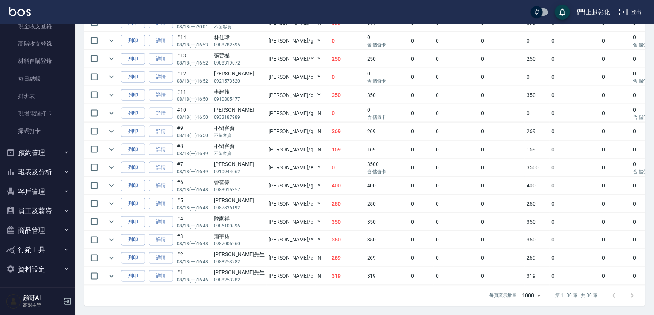
click at [46, 195] on button "客戶管理" at bounding box center [37, 192] width 69 height 20
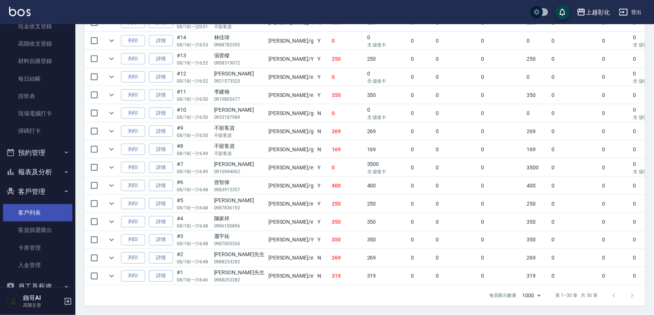
click at [44, 206] on link "客戶列表" at bounding box center [37, 212] width 69 height 17
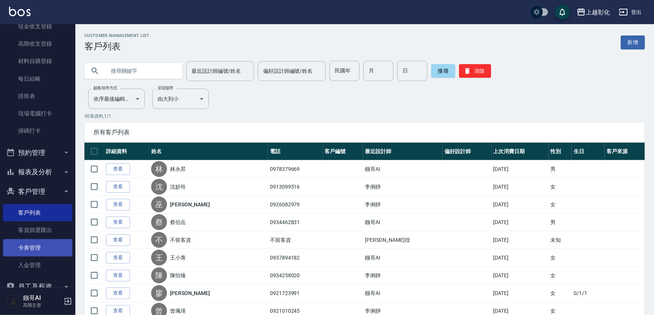
click at [40, 244] on link "卡券管理" at bounding box center [37, 247] width 69 height 17
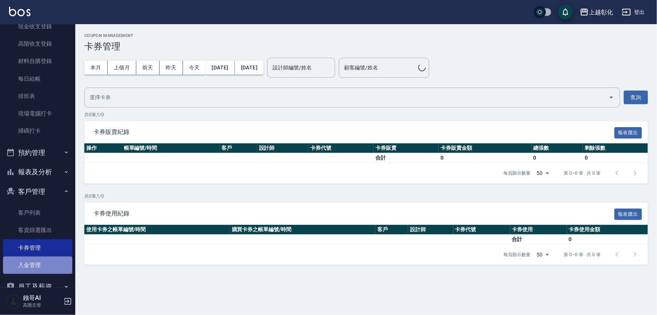
click at [47, 267] on link "入金管理" at bounding box center [37, 264] width 69 height 17
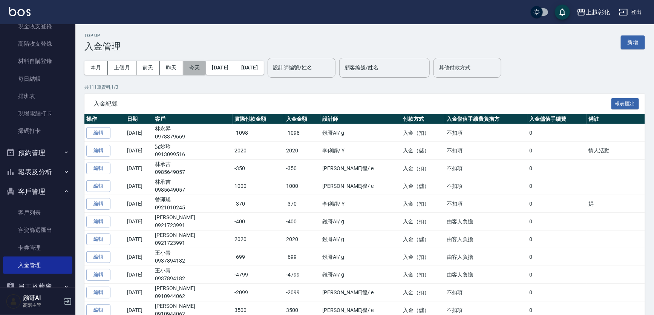
click at [196, 66] on button "今天" at bounding box center [194, 68] width 23 height 14
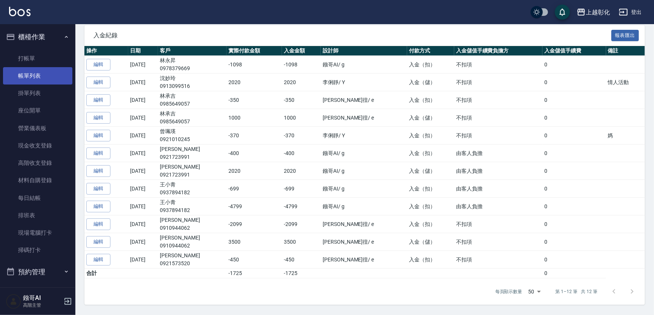
click at [50, 79] on link "帳單列表" at bounding box center [37, 75] width 69 height 17
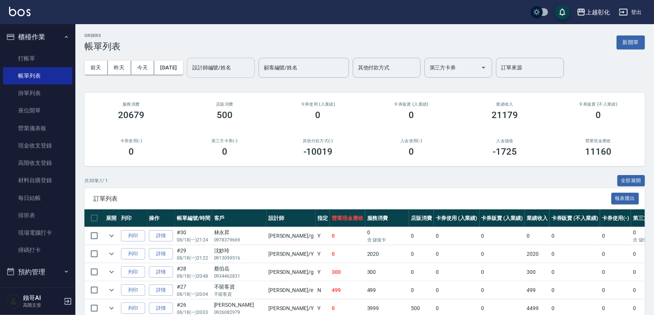
click at [235, 68] on div "設計師編號/姓名 設計師編號/姓名" at bounding box center [221, 68] width 68 height 20
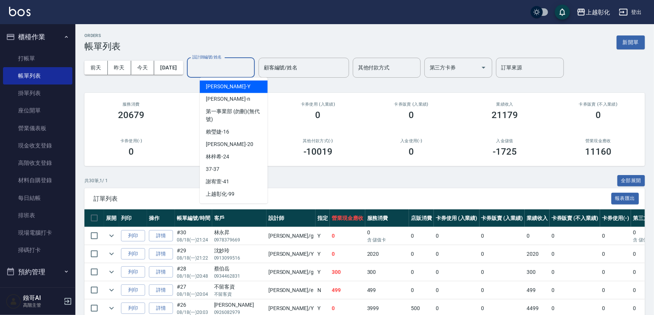
type input "e"
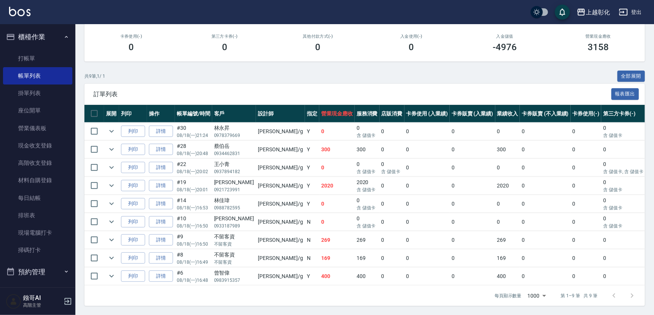
scroll to position [137, 0]
type input "Gary-g"
drag, startPoint x: 349, startPoint y: 277, endPoint x: 376, endPoint y: 275, distance: 26.4
click at [376, 275] on tr "列印 詳情 #6 08/18 (一) 16:48 曾智偉 0983915357 Gary /g Y 400 400 0 0 0 400 0 0 0 0 0" at bounding box center [420, 276] width 672 height 18
click at [162, 180] on link "詳情" at bounding box center [161, 186] width 24 height 12
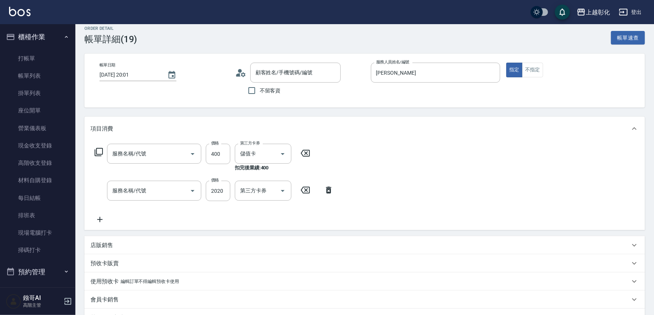
type input "2025/08/18 20:01"
type input "Gary-g"
type input "一般洗剪(269)"
type input "頂級豪華OVC3(3000)"
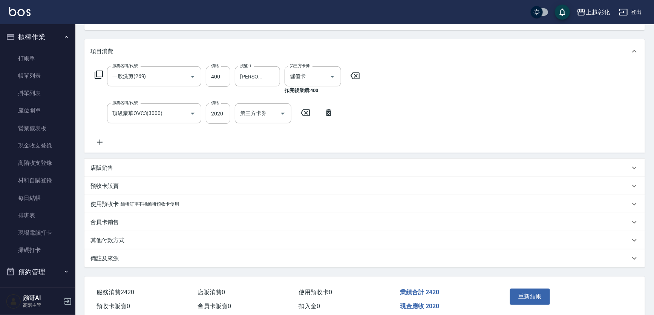
type input "[PERSON_NAME]/0921723991/"
click at [142, 238] on div "其他付款方式" at bounding box center [364, 240] width 560 height 18
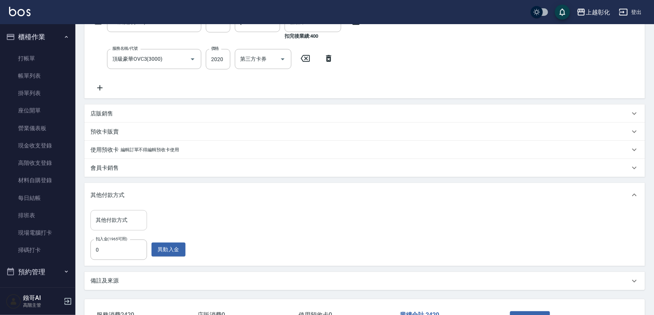
scroll to position [143, 0]
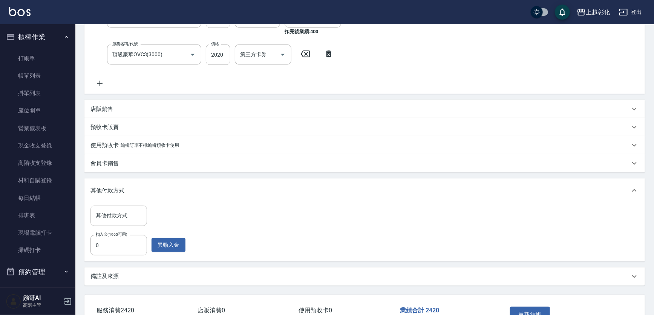
click at [136, 222] on input "其他付款方式" at bounding box center [119, 215] width 50 height 13
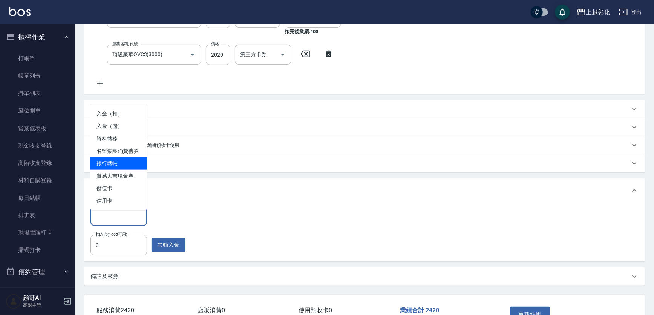
click at [108, 161] on span "銀行轉帳" at bounding box center [118, 163] width 57 height 12
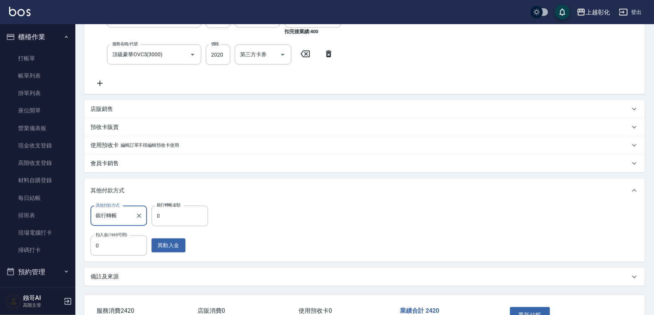
type input "銀行轉帳2"
click at [141, 219] on icon "Clear" at bounding box center [139, 216] width 8 height 8
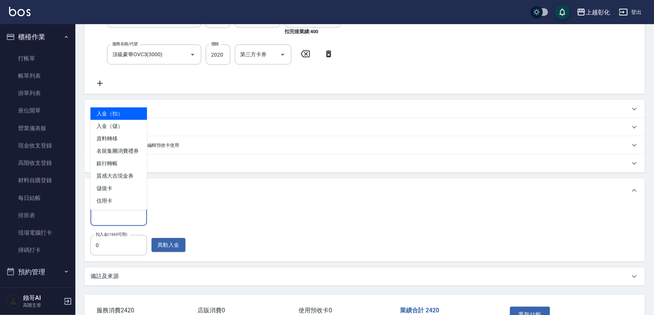
click at [120, 222] on input "其他付款方式" at bounding box center [119, 215] width 50 height 13
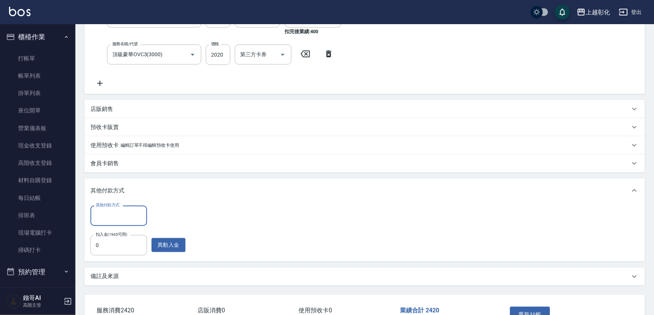
click at [111, 212] on div "其他付款方式" at bounding box center [118, 215] width 57 height 20
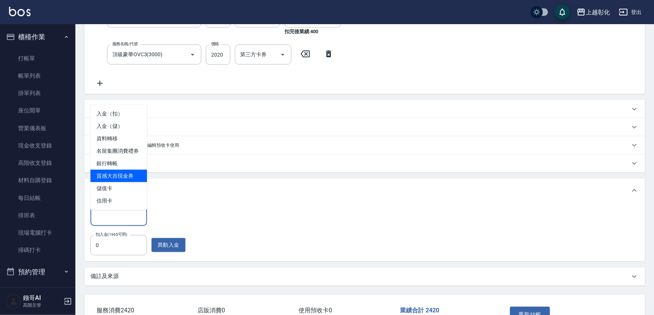
click at [115, 161] on span "銀行轉帳" at bounding box center [118, 163] width 57 height 12
type input "銀行轉帳"
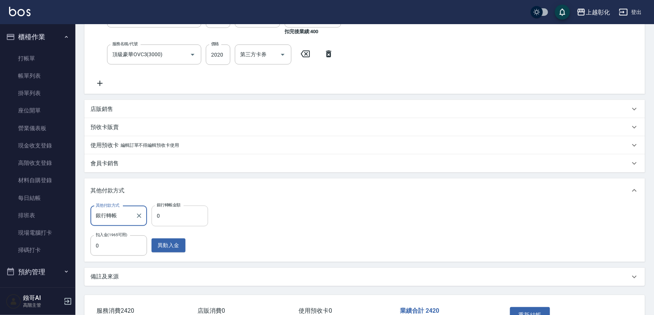
click at [184, 226] on input "0" at bounding box center [179, 215] width 57 height 20
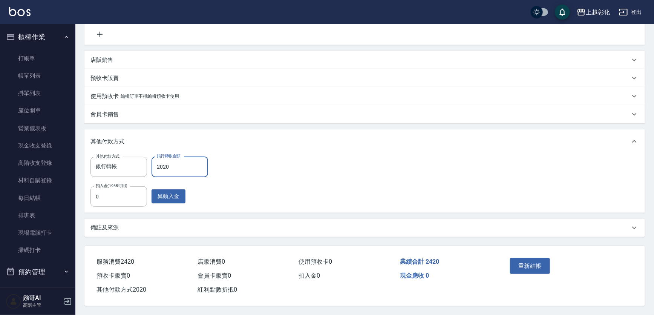
scroll to position [205, 0]
type input "2020"
click at [544, 258] on button "重新結帳" at bounding box center [530, 266] width 40 height 16
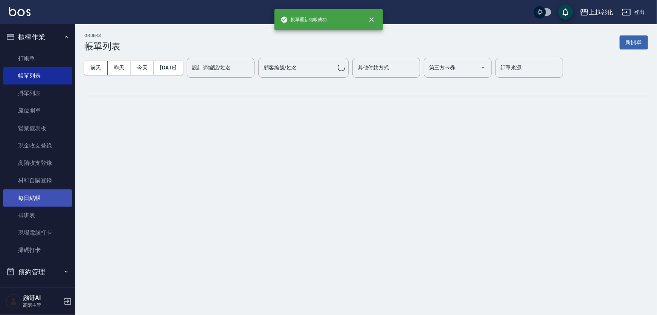
click at [30, 192] on link "每日結帳" at bounding box center [37, 197] width 69 height 17
click at [31, 200] on link "每日結帳" at bounding box center [37, 197] width 69 height 17
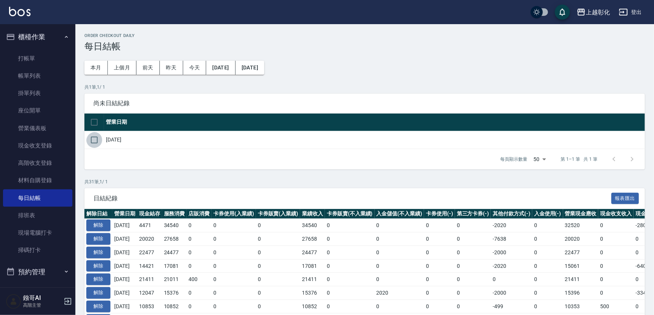
click at [102, 145] on input "checkbox" at bounding box center [94, 140] width 16 height 16
checkbox input "true"
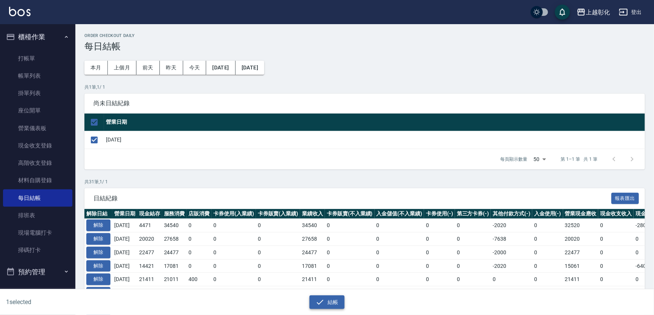
click at [324, 300] on icon "button" at bounding box center [319, 301] width 9 height 9
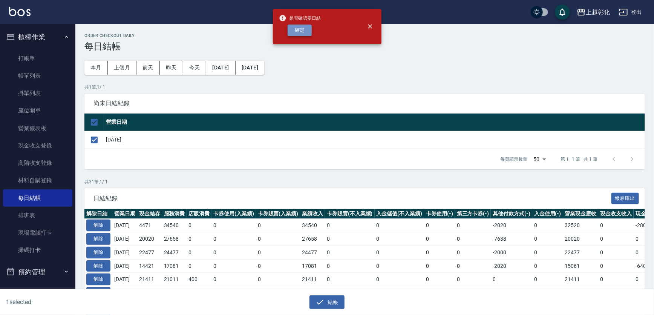
click at [290, 34] on button "確定" at bounding box center [299, 30] width 24 height 12
checkbox input "false"
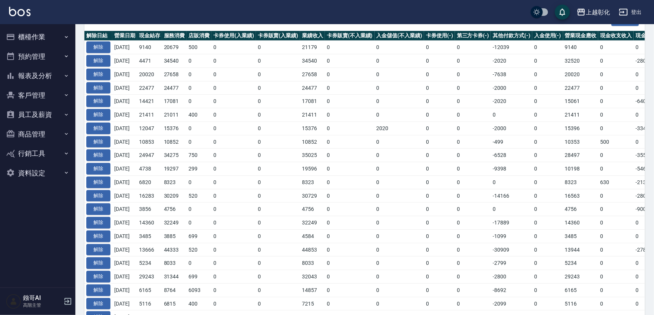
scroll to position [102, 0]
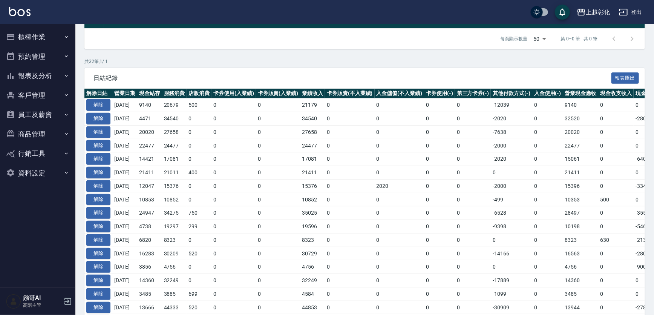
click at [57, 85] on button "報表及分析" at bounding box center [37, 76] width 69 height 20
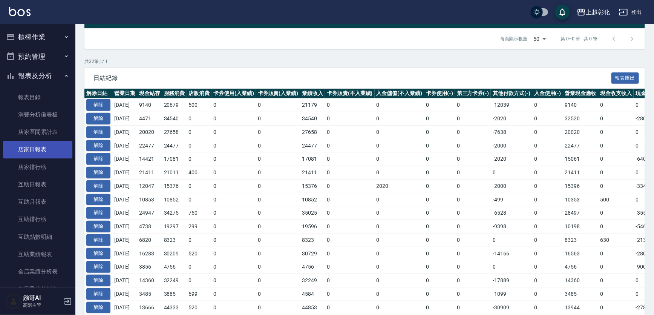
click at [48, 155] on link "店家日報表" at bounding box center [37, 149] width 69 height 17
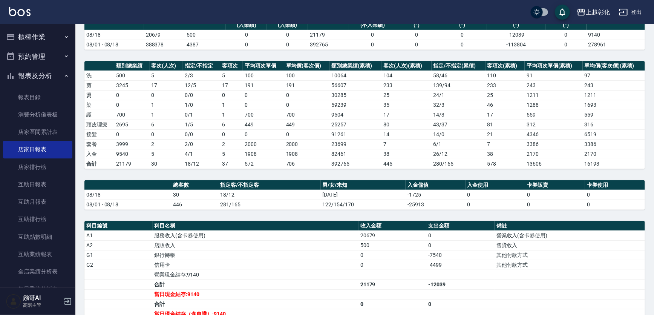
scroll to position [205, 0]
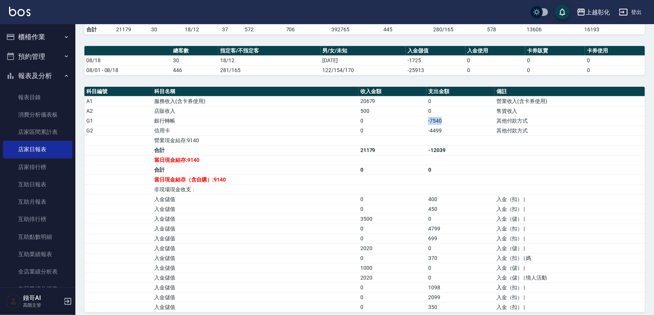
drag, startPoint x: 455, startPoint y: 120, endPoint x: 411, endPoint y: 120, distance: 44.1
click at [411, 120] on tr "G1 銀行轉帳 0 -7540 其他付款方式" at bounding box center [364, 121] width 560 height 10
click at [411, 120] on td "0" at bounding box center [392, 121] width 68 height 10
drag, startPoint x: 409, startPoint y: 121, endPoint x: 470, endPoint y: 124, distance: 60.7
click at [470, 124] on tr "G1 銀行轉帳 0 -7540 其他付款方式" at bounding box center [364, 121] width 560 height 10
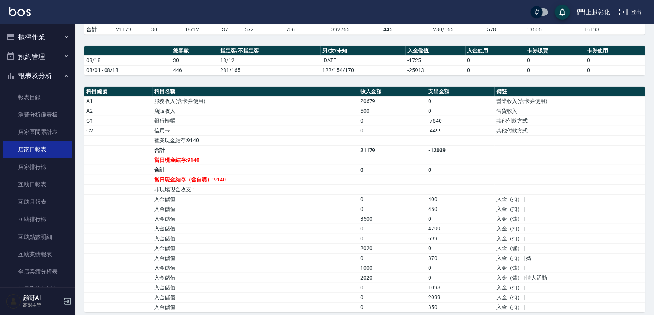
click at [469, 126] on td "-4499" at bounding box center [460, 130] width 68 height 10
drag, startPoint x: 467, startPoint y: 130, endPoint x: 405, endPoint y: 130, distance: 61.8
click at [405, 130] on tr "G2 信用卡 0 -4499 其他付款方式" at bounding box center [364, 130] width 560 height 10
click at [405, 130] on td "0" at bounding box center [392, 130] width 68 height 10
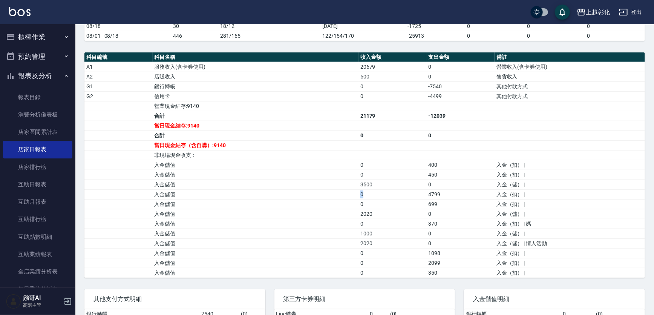
drag, startPoint x: 360, startPoint y: 188, endPoint x: 411, endPoint y: 188, distance: 50.9
click at [411, 189] on td "0" at bounding box center [392, 194] width 68 height 10
click at [414, 182] on td "3500" at bounding box center [392, 184] width 68 height 10
drag, startPoint x: 381, startPoint y: 181, endPoint x: 363, endPoint y: 185, distance: 18.6
click at [363, 185] on td "3500" at bounding box center [392, 184] width 68 height 10
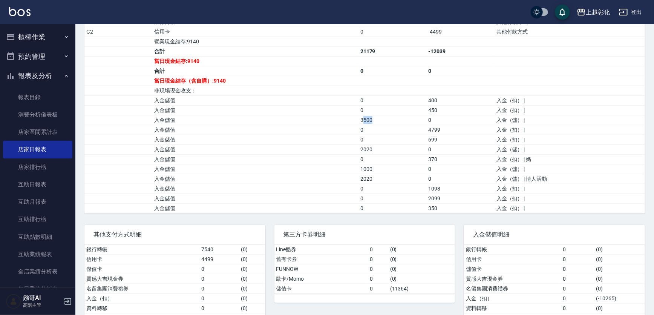
scroll to position [328, 0]
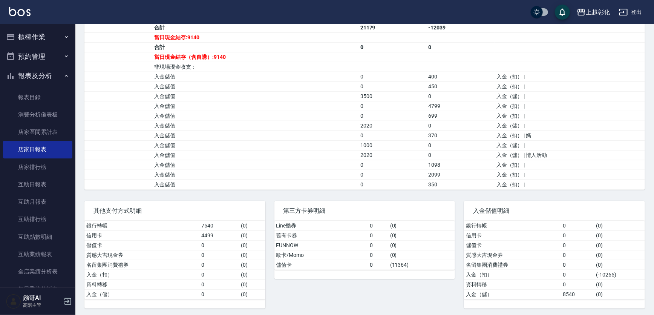
click at [400, 165] on td "0" at bounding box center [392, 165] width 68 height 10
click at [408, 160] on td "0" at bounding box center [392, 165] width 68 height 10
drag, startPoint x: 420, startPoint y: 136, endPoint x: 565, endPoint y: 137, distance: 144.7
click at [565, 137] on tr "入金儲值 0 370 入金（扣） | 媽" at bounding box center [364, 135] width 560 height 10
click at [565, 137] on td "入金（扣） | 媽" at bounding box center [569, 135] width 150 height 10
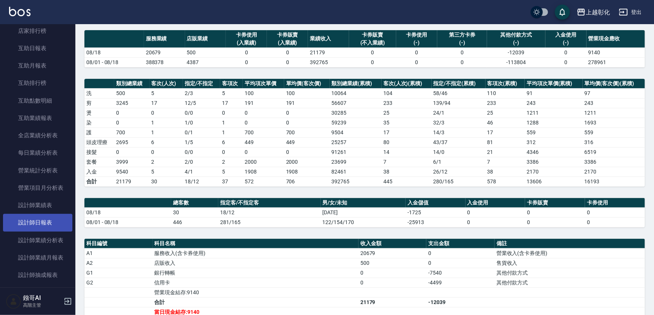
scroll to position [137, 0]
click at [48, 219] on link "設計師日報表" at bounding box center [37, 221] width 69 height 17
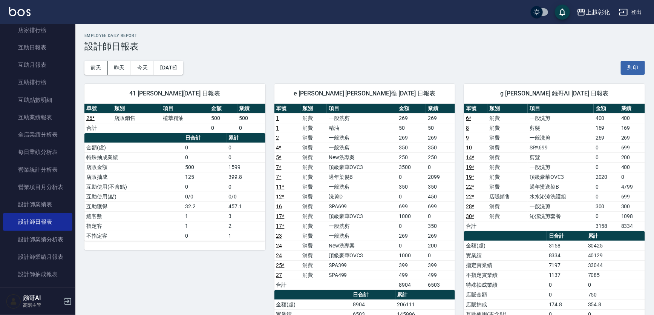
drag, startPoint x: 615, startPoint y: 108, endPoint x: 611, endPoint y: 118, distance: 10.5
click at [615, 109] on th "金額" at bounding box center [606, 109] width 26 height 10
drag, startPoint x: 611, startPoint y: 119, endPoint x: 574, endPoint y: 119, distance: 37.3
click at [574, 119] on tr "6 * 消費 一般洗剪 400 400" at bounding box center [554, 118] width 181 height 10
click at [587, 132] on tr "8 消費 剪髮 169 169" at bounding box center [554, 128] width 181 height 10
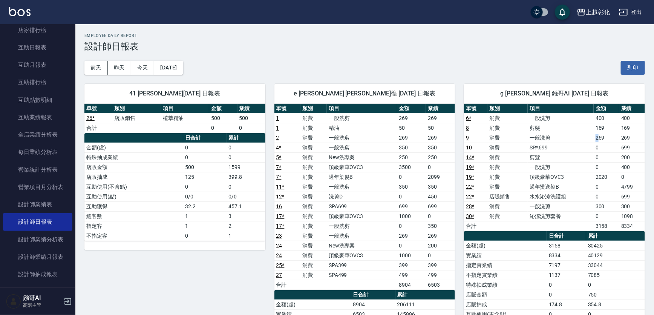
drag, startPoint x: 598, startPoint y: 135, endPoint x: 587, endPoint y: 139, distance: 11.8
click at [587, 139] on tr "9 消費 一般洗剪 269 269" at bounding box center [554, 138] width 181 height 10
click at [610, 133] on td "269" at bounding box center [606, 138] width 26 height 10
click at [613, 120] on td "400" at bounding box center [606, 118] width 26 height 10
drag, startPoint x: 630, startPoint y: 151, endPoint x: 625, endPoint y: 151, distance: 4.5
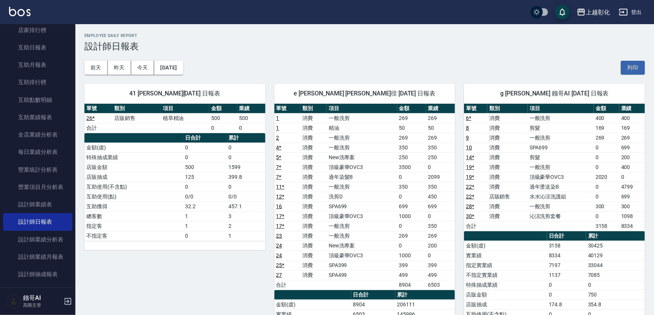
click at [626, 151] on td "699" at bounding box center [632, 147] width 26 height 10
click at [631, 153] on td "200" at bounding box center [632, 157] width 26 height 10
drag, startPoint x: 629, startPoint y: 155, endPoint x: 621, endPoint y: 156, distance: 8.1
click at [621, 156] on td "200" at bounding box center [632, 157] width 26 height 10
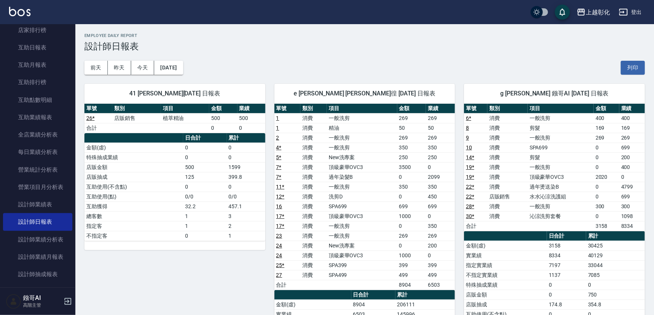
click at [621, 156] on td "200" at bounding box center [632, 157] width 26 height 10
click at [636, 161] on td "200" at bounding box center [632, 157] width 26 height 10
drag, startPoint x: 637, startPoint y: 167, endPoint x: 602, endPoint y: 170, distance: 34.8
click at [602, 170] on tr "19 * 消費 一般洗剪 0 400" at bounding box center [554, 167] width 181 height 10
click at [602, 170] on td "0" at bounding box center [606, 167] width 26 height 10
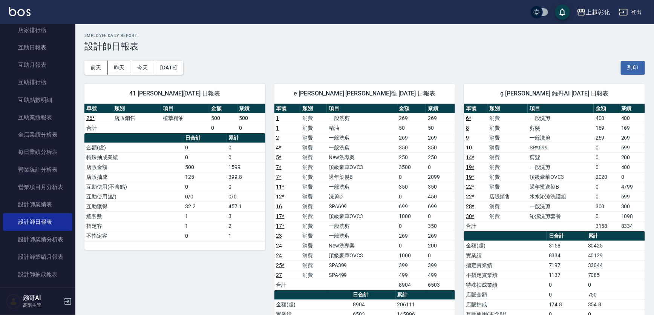
click at [627, 188] on td "4799" at bounding box center [632, 187] width 26 height 10
drag, startPoint x: 630, startPoint y: 205, endPoint x: 610, endPoint y: 204, distance: 19.6
click at [610, 204] on tr "28 * 消費 一般洗剪 300 300" at bounding box center [554, 206] width 181 height 10
click at [609, 212] on td "0" at bounding box center [606, 216] width 26 height 10
drag, startPoint x: 611, startPoint y: 217, endPoint x: 640, endPoint y: 218, distance: 29.4
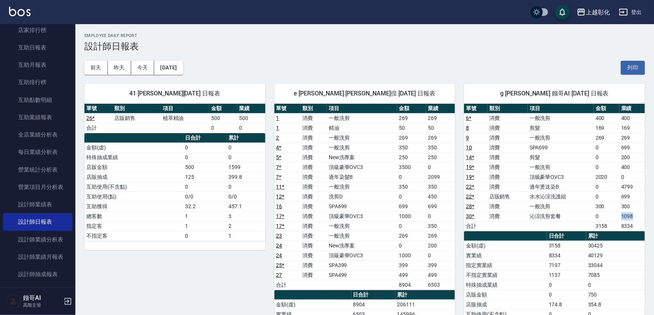
click at [640, 218] on tr "30 * 消費 沁涼洗剪套餐 0 1098" at bounding box center [554, 216] width 181 height 10
click at [643, 208] on td "300" at bounding box center [632, 206] width 26 height 10
drag, startPoint x: 642, startPoint y: 208, endPoint x: 539, endPoint y: 200, distance: 103.9
click at [539, 201] on tr "28 * 消費 一般洗剪 300 300" at bounding box center [554, 206] width 181 height 10
click at [539, 205] on td "一般洗剪" at bounding box center [560, 206] width 66 height 10
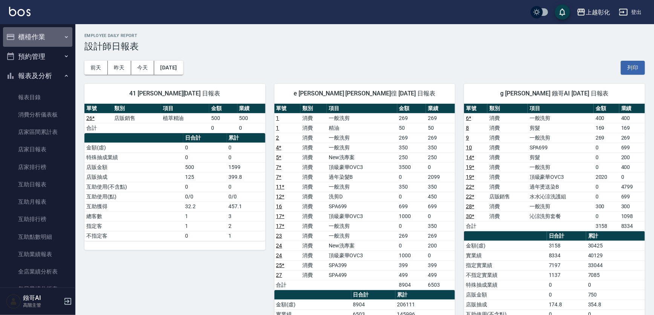
click at [50, 37] on button "櫃檯作業" at bounding box center [37, 37] width 69 height 20
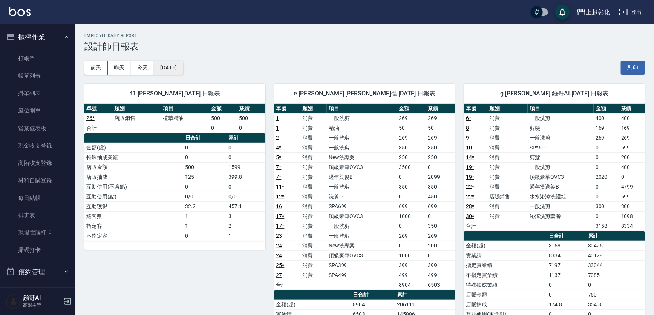
click at [162, 63] on button "[DATE]" at bounding box center [168, 68] width 29 height 14
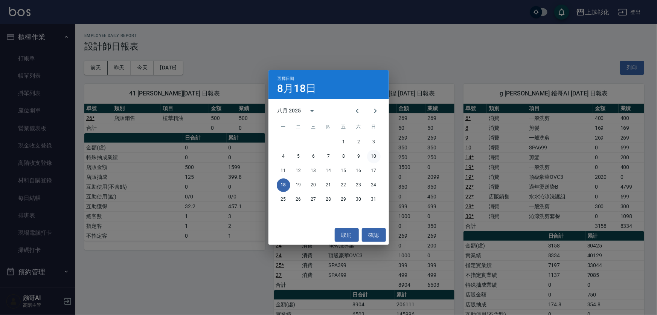
click at [375, 157] on button "10" at bounding box center [374, 157] width 14 height 14
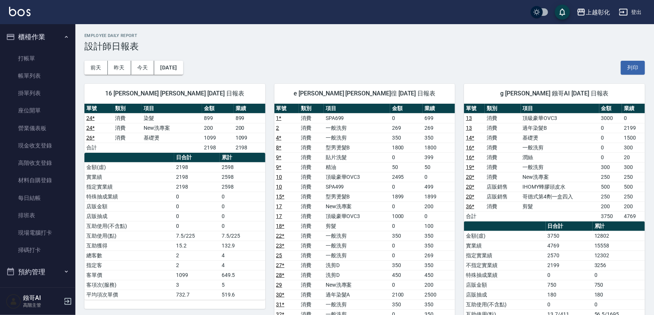
click at [637, 11] on button "登出" at bounding box center [630, 12] width 29 height 14
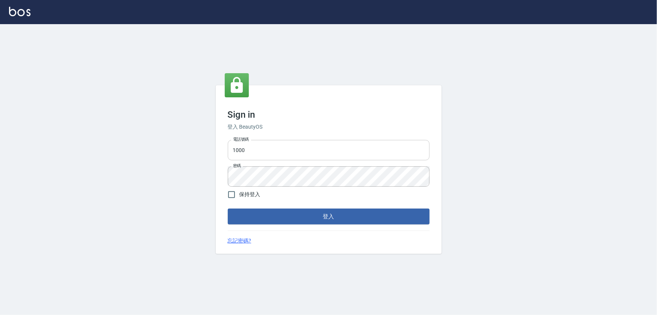
click at [285, 151] on input "1000" at bounding box center [329, 150] width 202 height 20
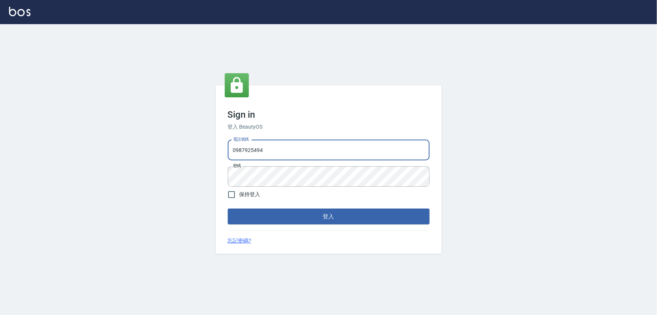
type input "0987925494"
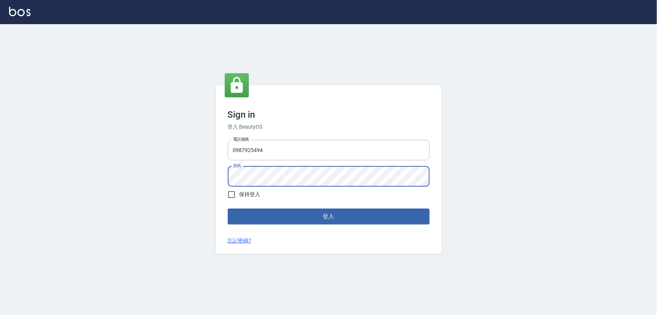
click at [228, 208] on button "登入" at bounding box center [329, 216] width 202 height 16
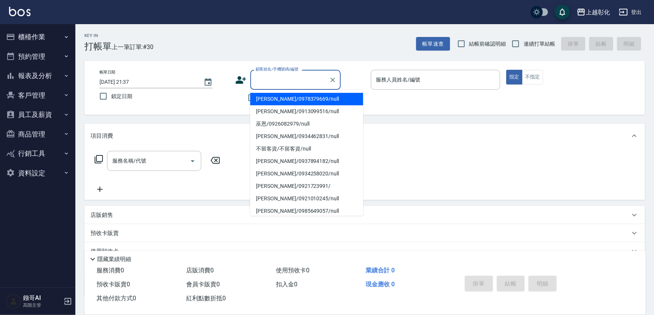
click at [269, 81] on input "顧客姓名/手機號碼/編號" at bounding box center [290, 79] width 72 height 13
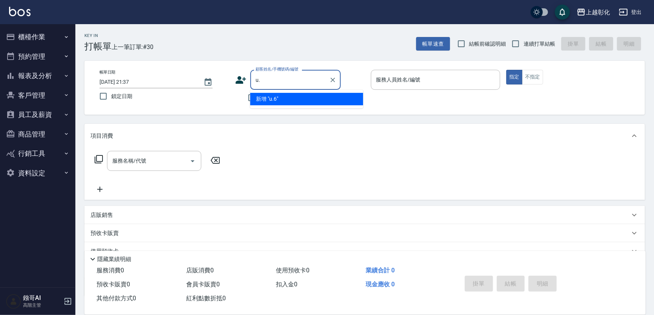
type input "u"
type input "由"
type input "游"
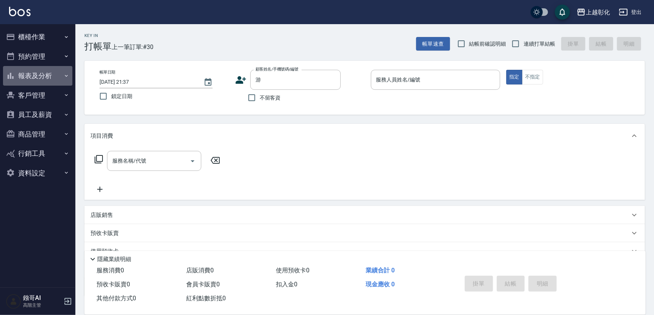
click at [36, 84] on button "報表及分析" at bounding box center [37, 76] width 69 height 20
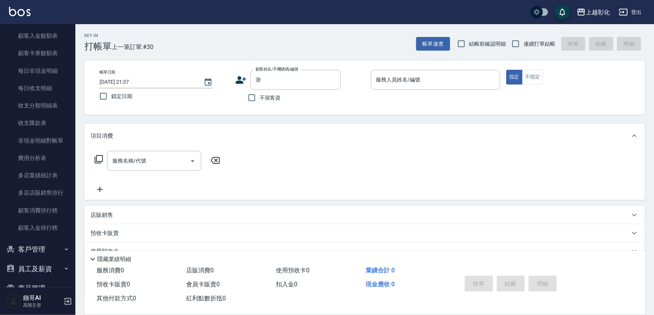
scroll to position [642, 0]
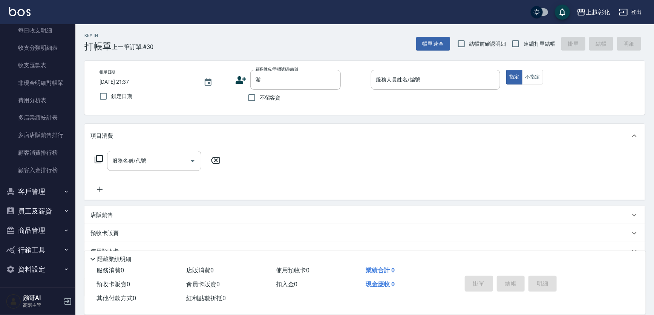
click at [53, 213] on button "員工及薪資" at bounding box center [37, 211] width 69 height 20
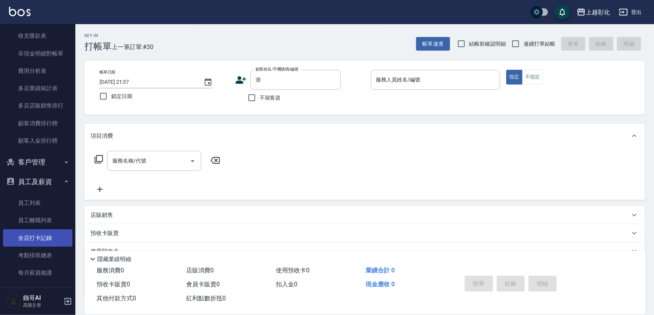
scroll to position [710, 0]
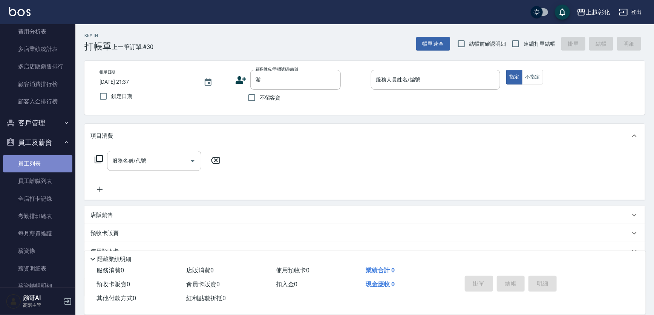
click at [40, 170] on link "員工列表" at bounding box center [37, 163] width 69 height 17
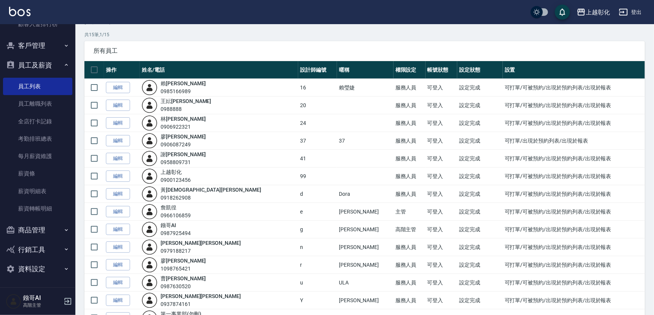
scroll to position [68, 0]
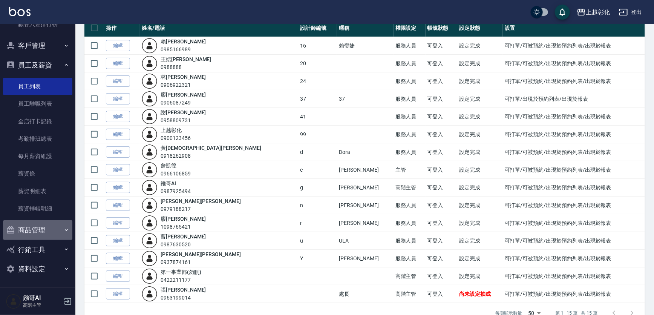
click at [49, 230] on button "商品管理" at bounding box center [37, 230] width 69 height 20
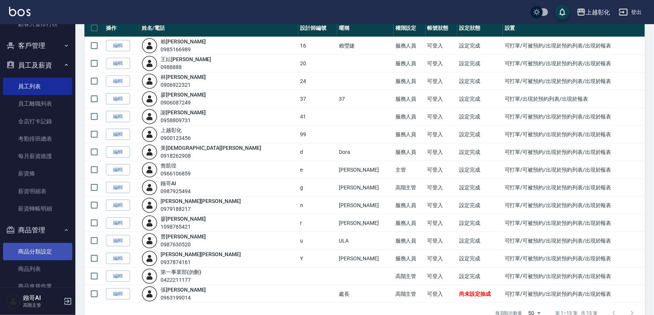
click at [48, 247] on link "商品分類設定" at bounding box center [37, 251] width 69 height 17
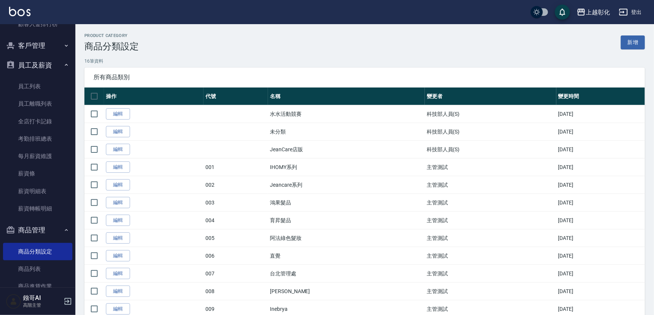
scroll to position [880, 0]
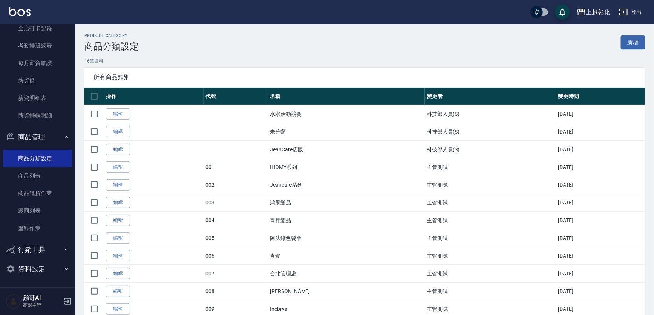
click at [43, 247] on button "行銷工具" at bounding box center [37, 250] width 69 height 20
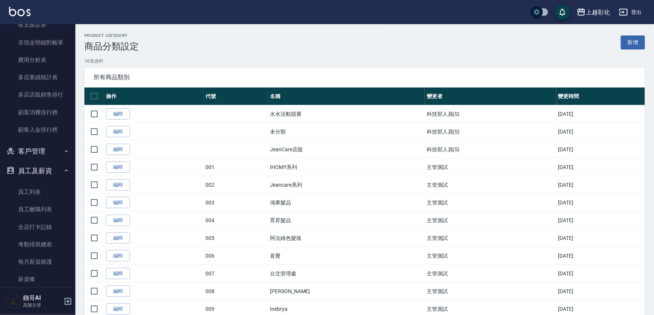
scroll to position [675, 0]
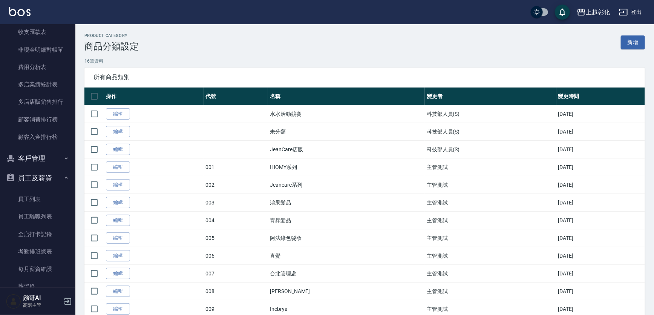
click at [47, 156] on button "客戶管理" at bounding box center [37, 158] width 69 height 20
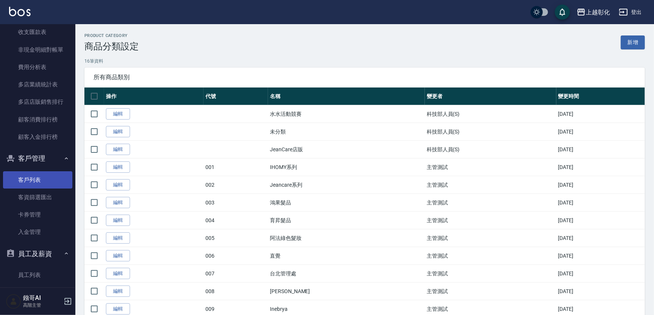
click at [46, 180] on link "客戶列表" at bounding box center [37, 179] width 69 height 17
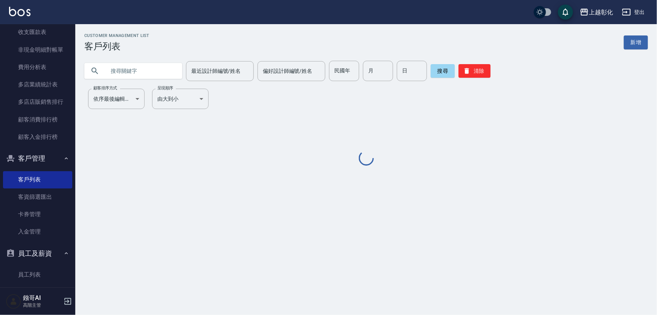
click at [174, 72] on input "text" at bounding box center [140, 71] width 71 height 20
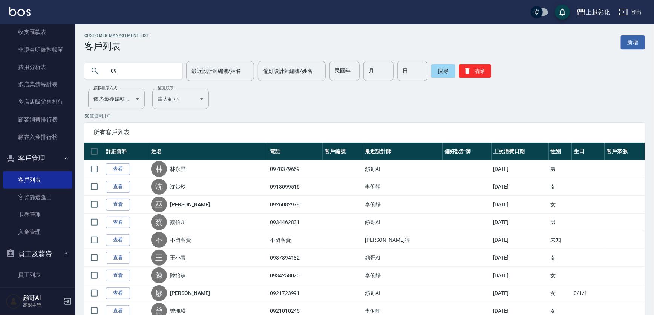
type input "0"
type input "游"
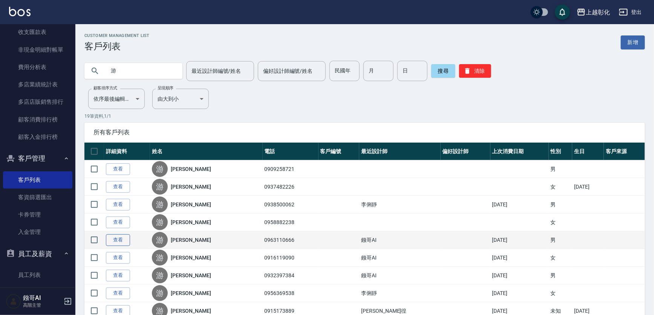
click at [127, 246] on link "查看" at bounding box center [118, 240] width 24 height 12
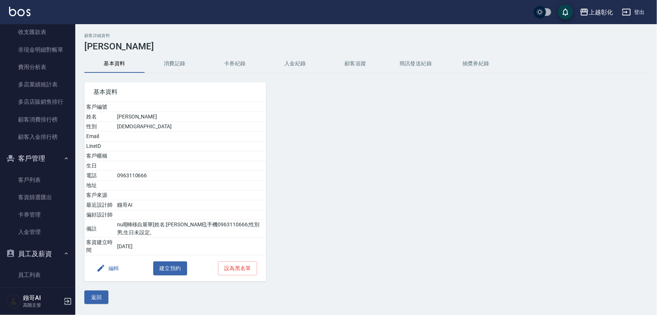
click at [308, 63] on button "入金紀錄" at bounding box center [295, 64] width 60 height 18
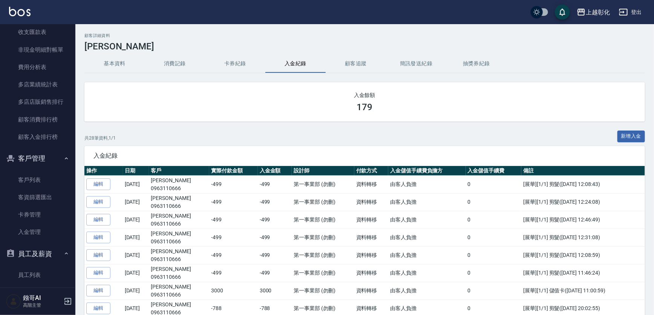
click at [312, 38] on h2 "顧客詳細資料" at bounding box center [364, 35] width 560 height 5
